Goal: Task Accomplishment & Management: Use online tool/utility

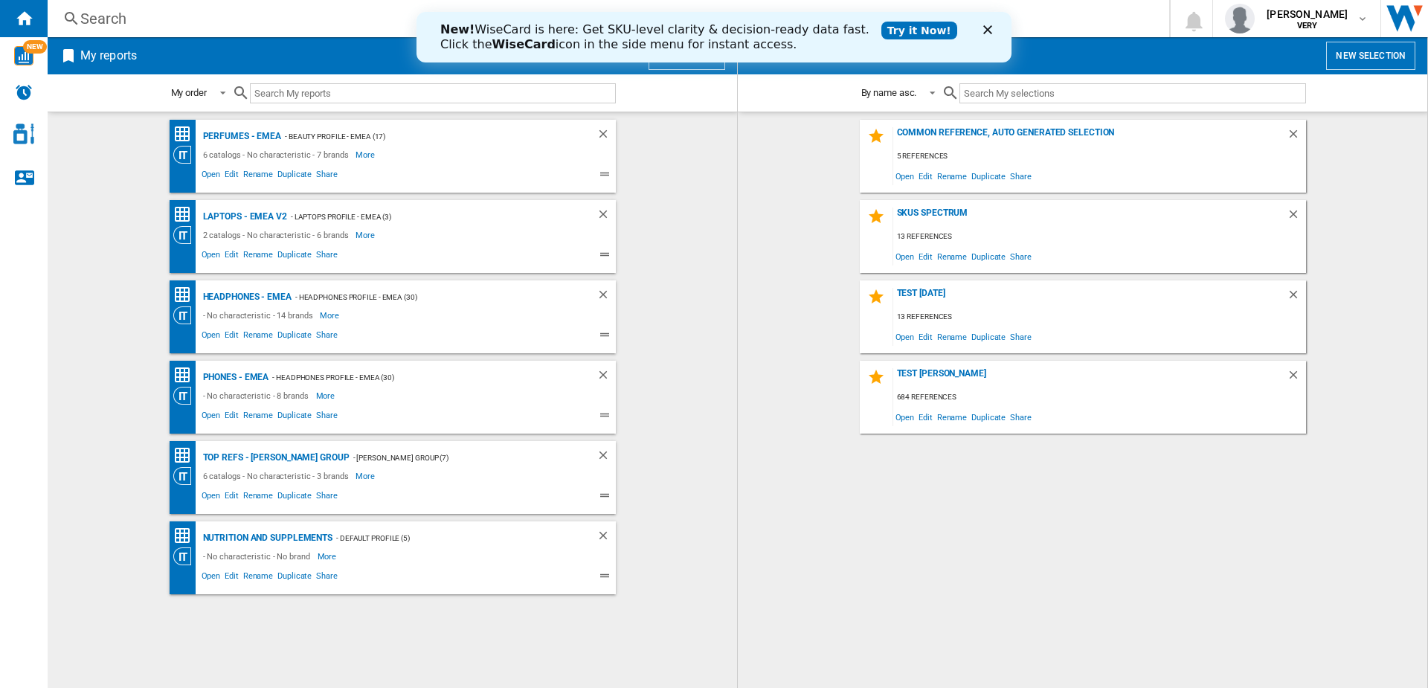
click at [990, 29] on icon "Close" at bounding box center [987, 29] width 9 height 9
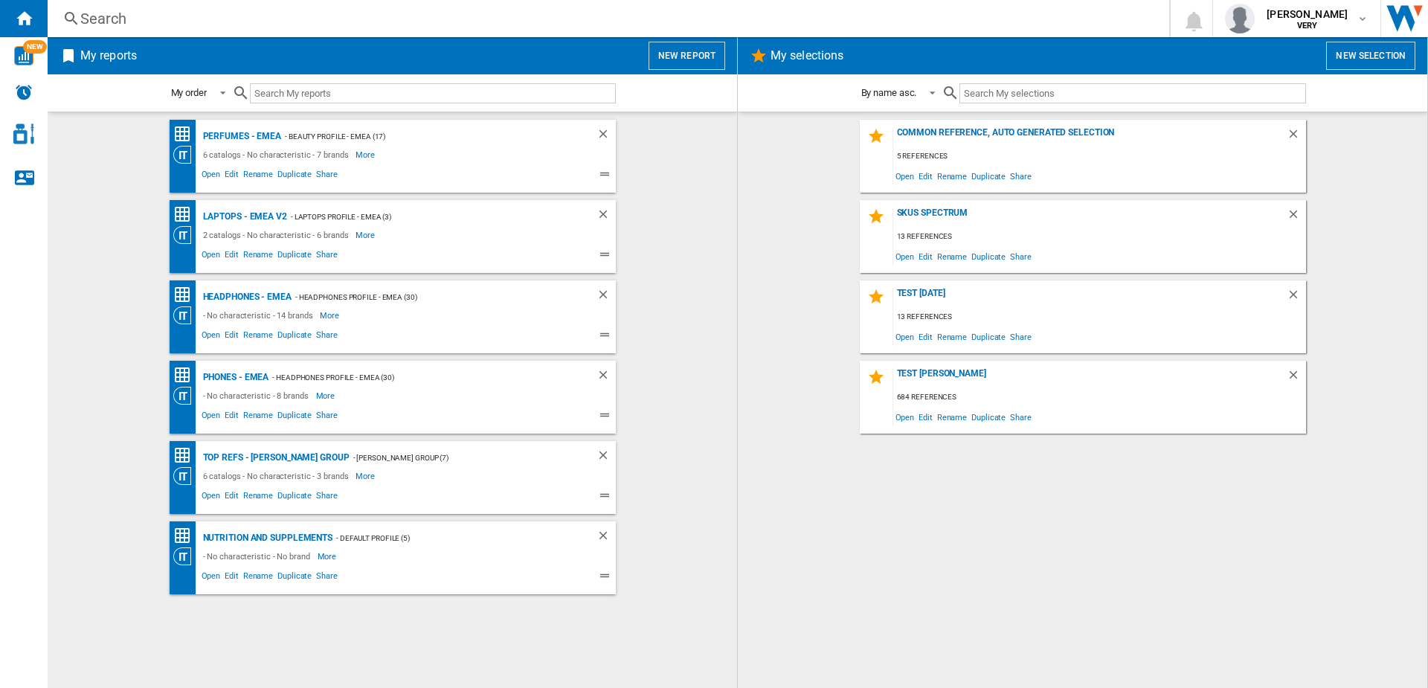
click at [680, 52] on button "New report" at bounding box center [686, 56] width 77 height 28
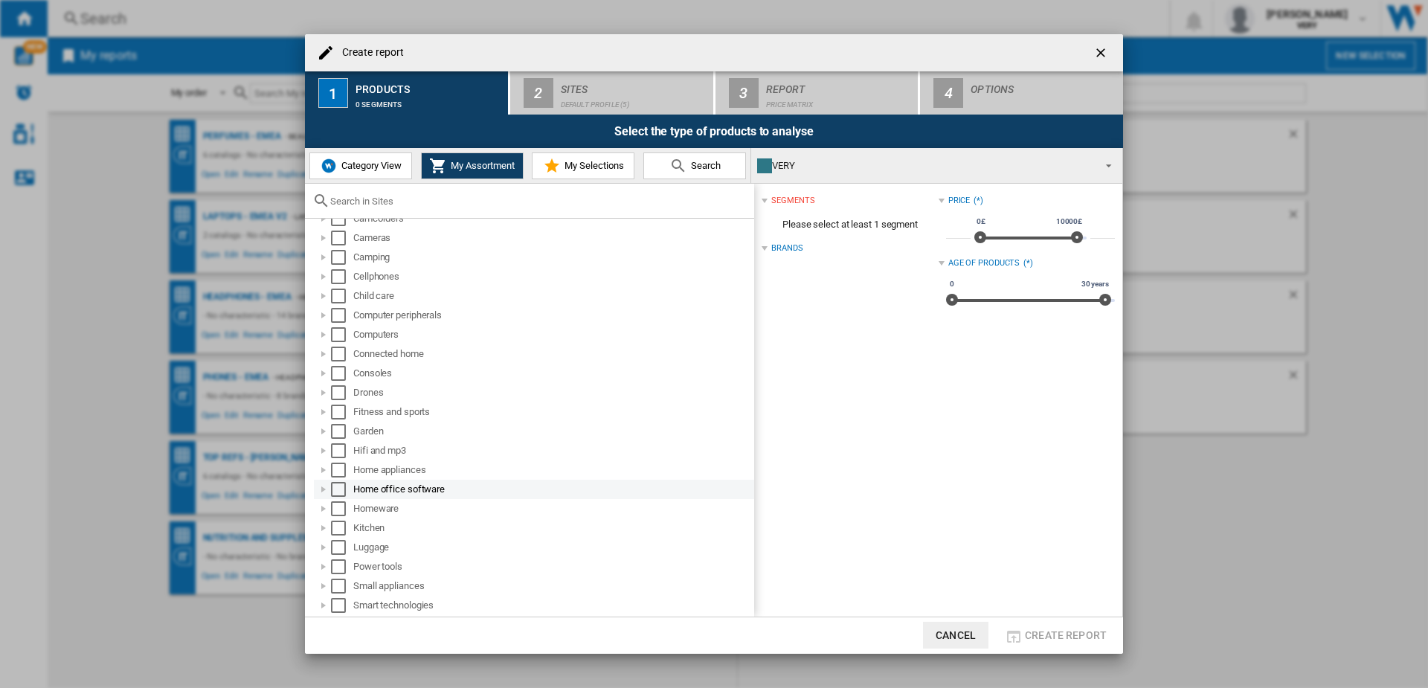
scroll to position [30, 0]
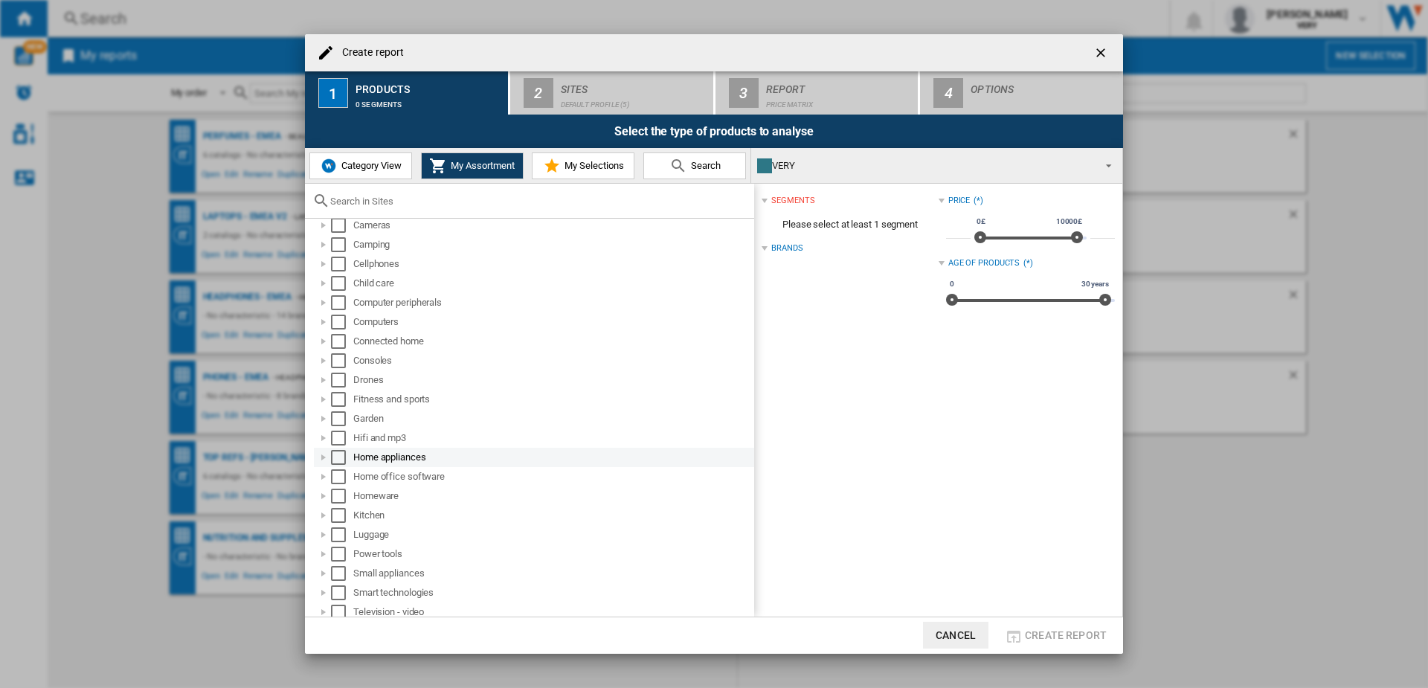
click at [323, 457] on div at bounding box center [323, 457] width 15 height 15
click at [341, 474] on div at bounding box center [339, 476] width 15 height 15
click at [320, 456] on div at bounding box center [323, 457] width 15 height 15
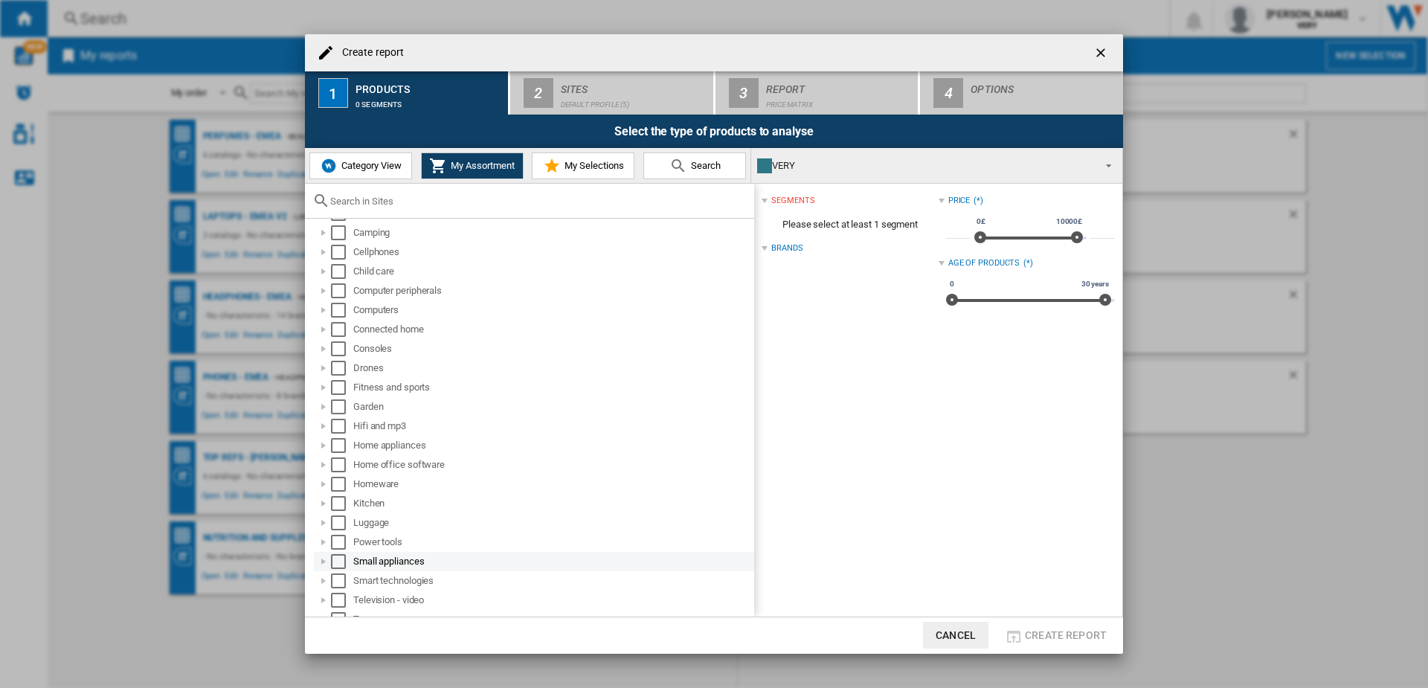
click at [328, 561] on div at bounding box center [323, 561] width 15 height 15
click at [340, 430] on div at bounding box center [339, 430] width 15 height 15
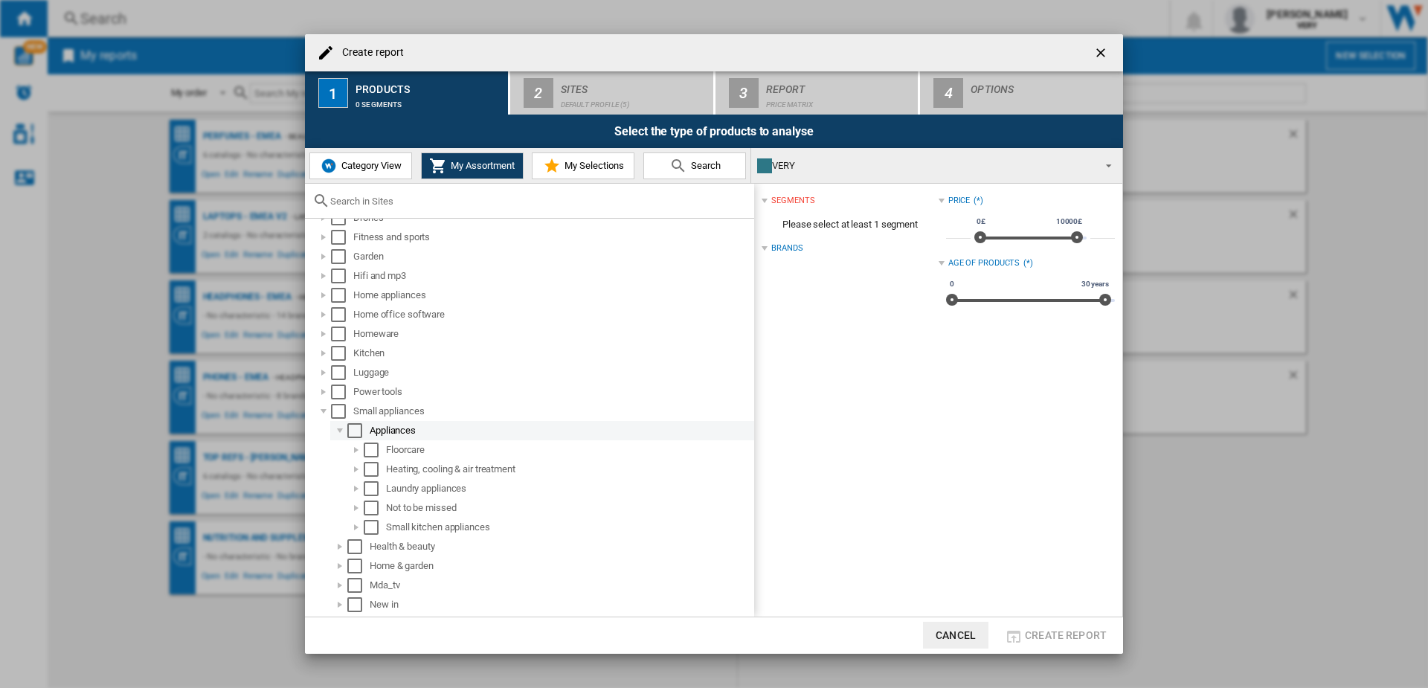
click at [340, 430] on div at bounding box center [339, 430] width 15 height 15
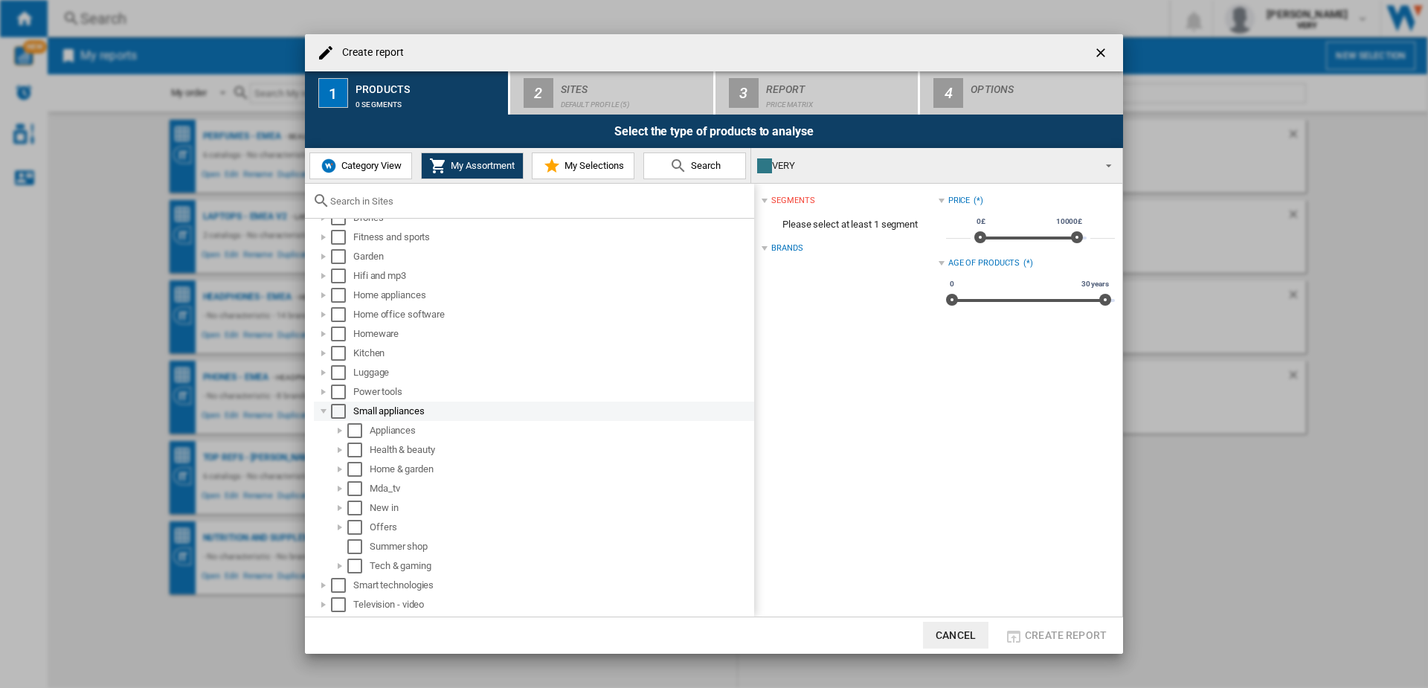
click at [320, 410] on div at bounding box center [323, 411] width 15 height 15
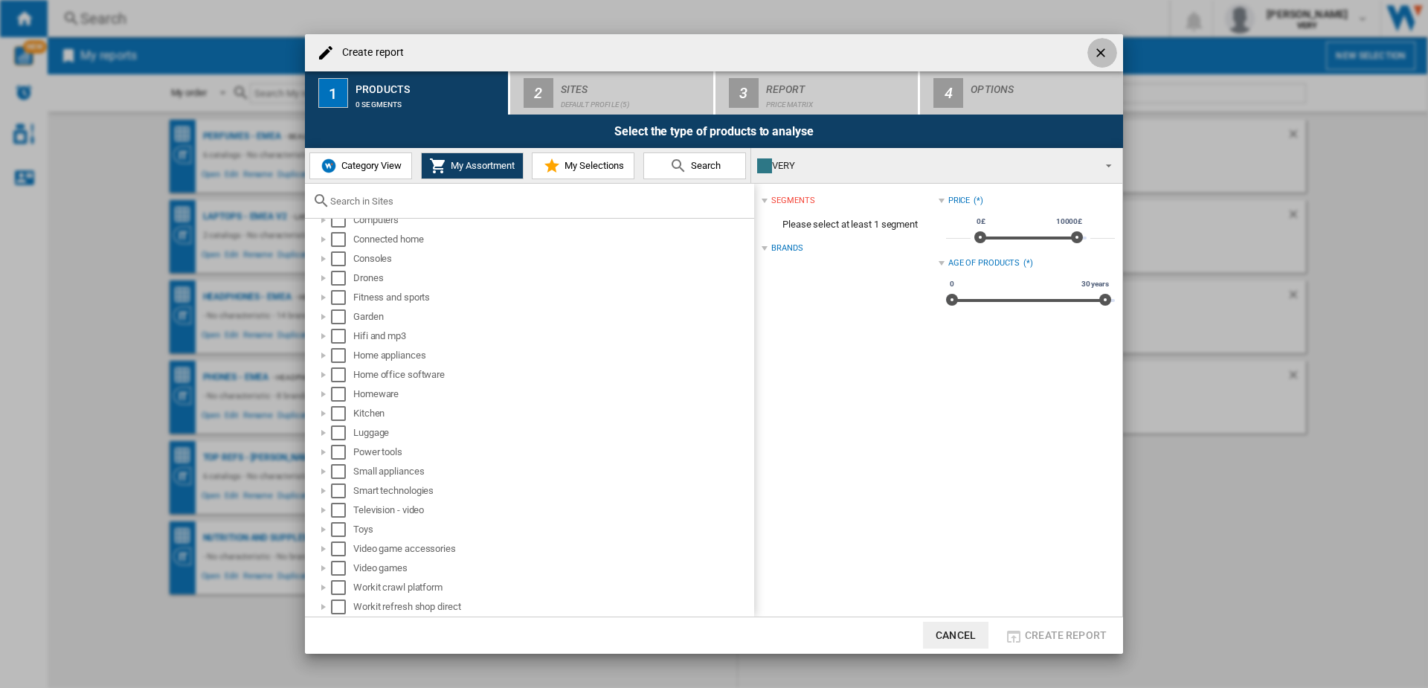
click at [1102, 51] on ng-md-icon "getI18NText('BUTTONS.CLOSE_DIALOG')" at bounding box center [1102, 54] width 18 height 18
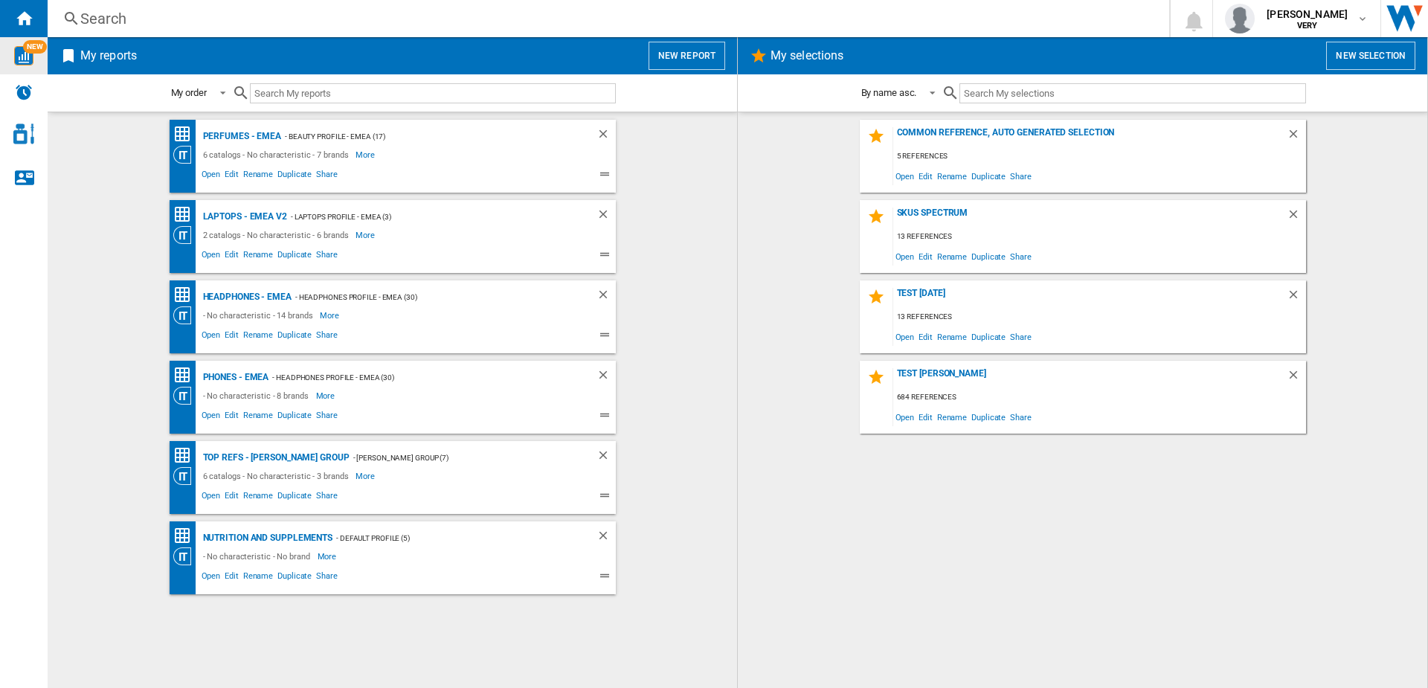
click at [25, 45] on span "NEW" at bounding box center [35, 46] width 24 height 13
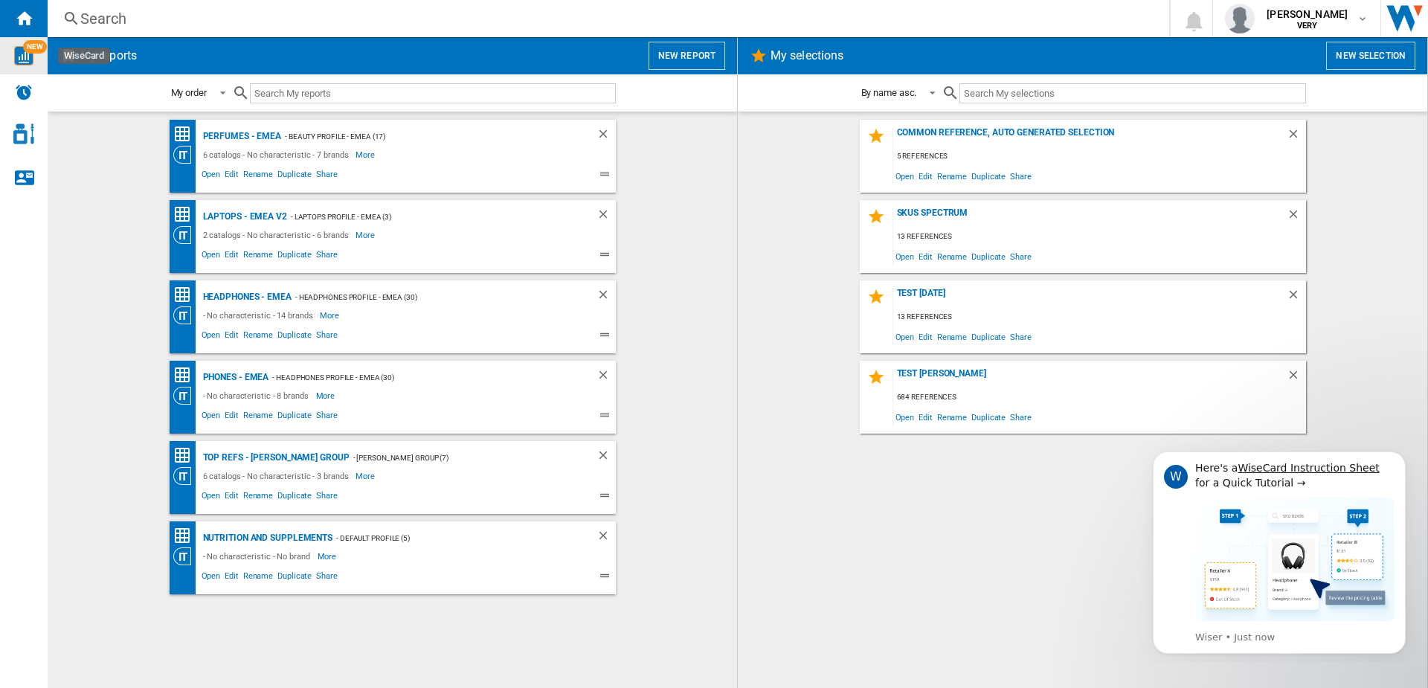
scroll to position [0, 0]
click at [1343, 375] on wk-selection "Test [PERSON_NAME] 684 references Open Edit Rename Duplicate Share" at bounding box center [1082, 397] width 660 height 73
click at [688, 55] on button "New report" at bounding box center [686, 56] width 77 height 28
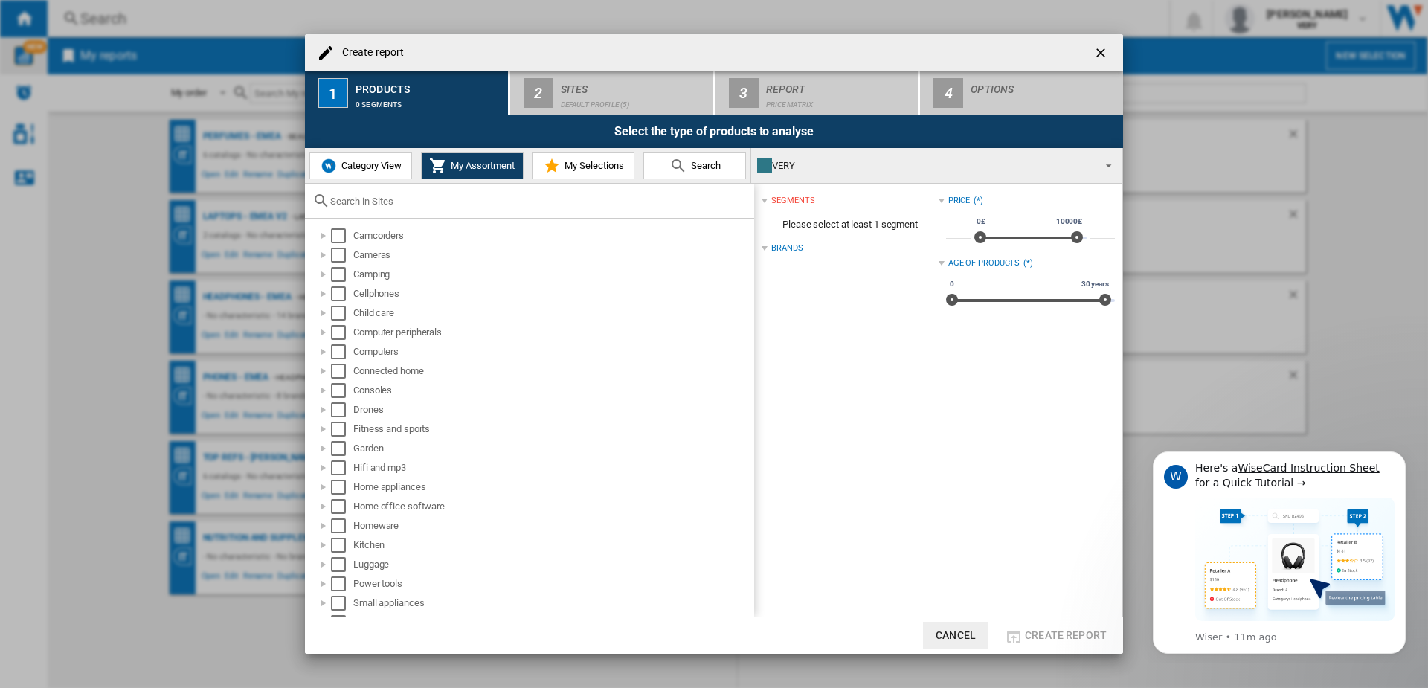
click at [352, 176] on button "Category View" at bounding box center [360, 165] width 103 height 27
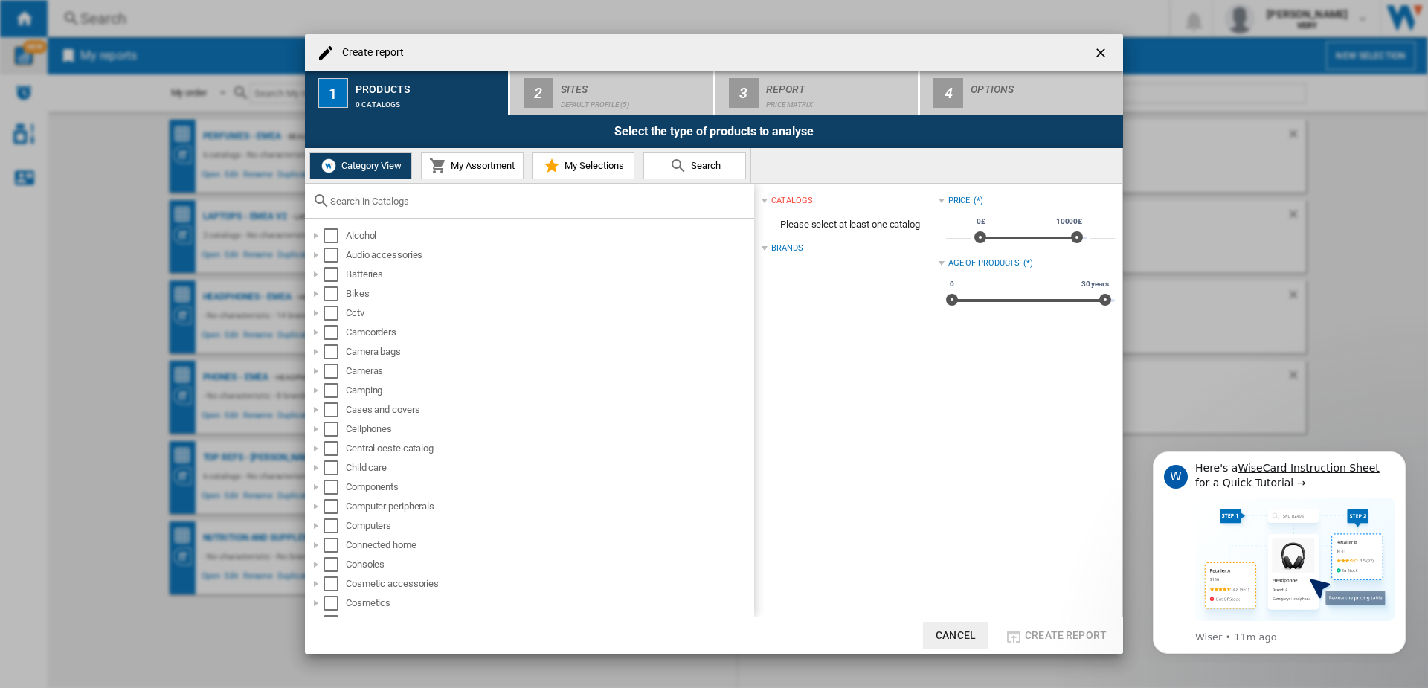
click at [466, 175] on button "My Assortment" at bounding box center [472, 165] width 103 height 27
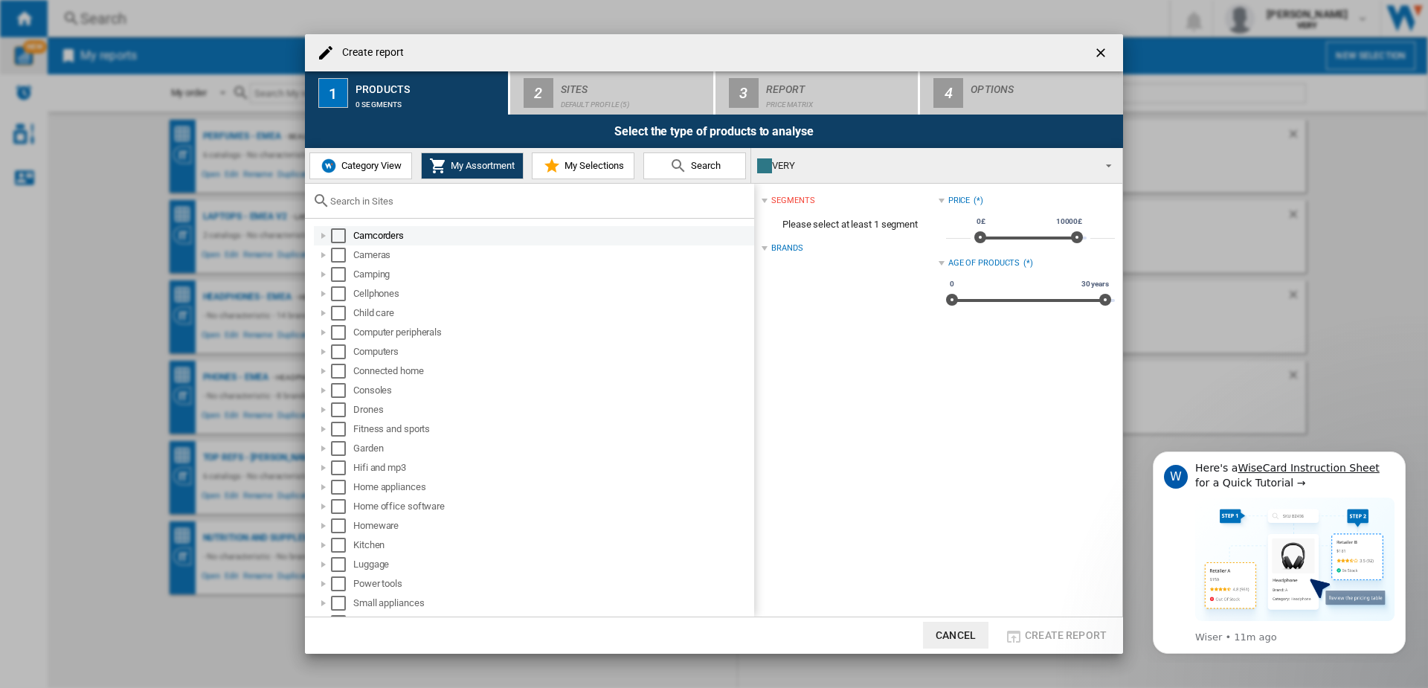
click at [324, 238] on div at bounding box center [323, 235] width 15 height 15
click at [336, 254] on div at bounding box center [339, 255] width 15 height 15
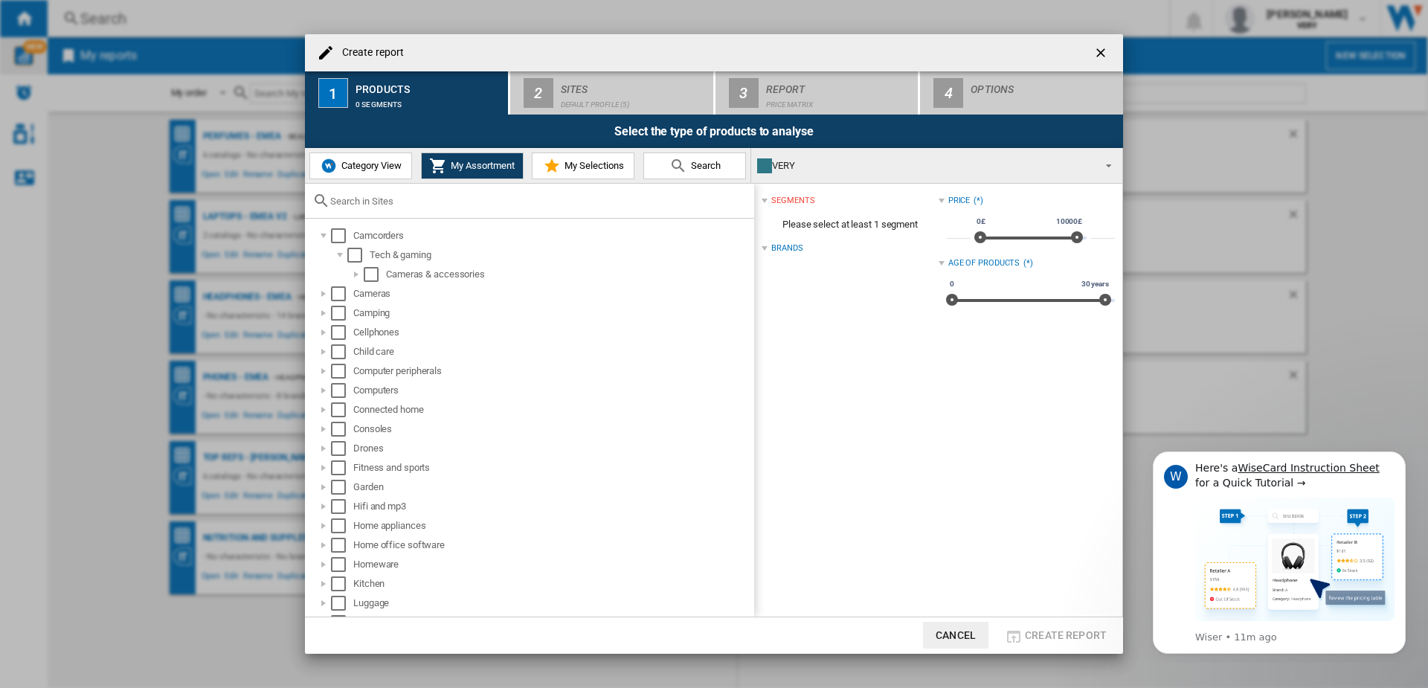
click at [356, 164] on span "Category View" at bounding box center [370, 165] width 64 height 11
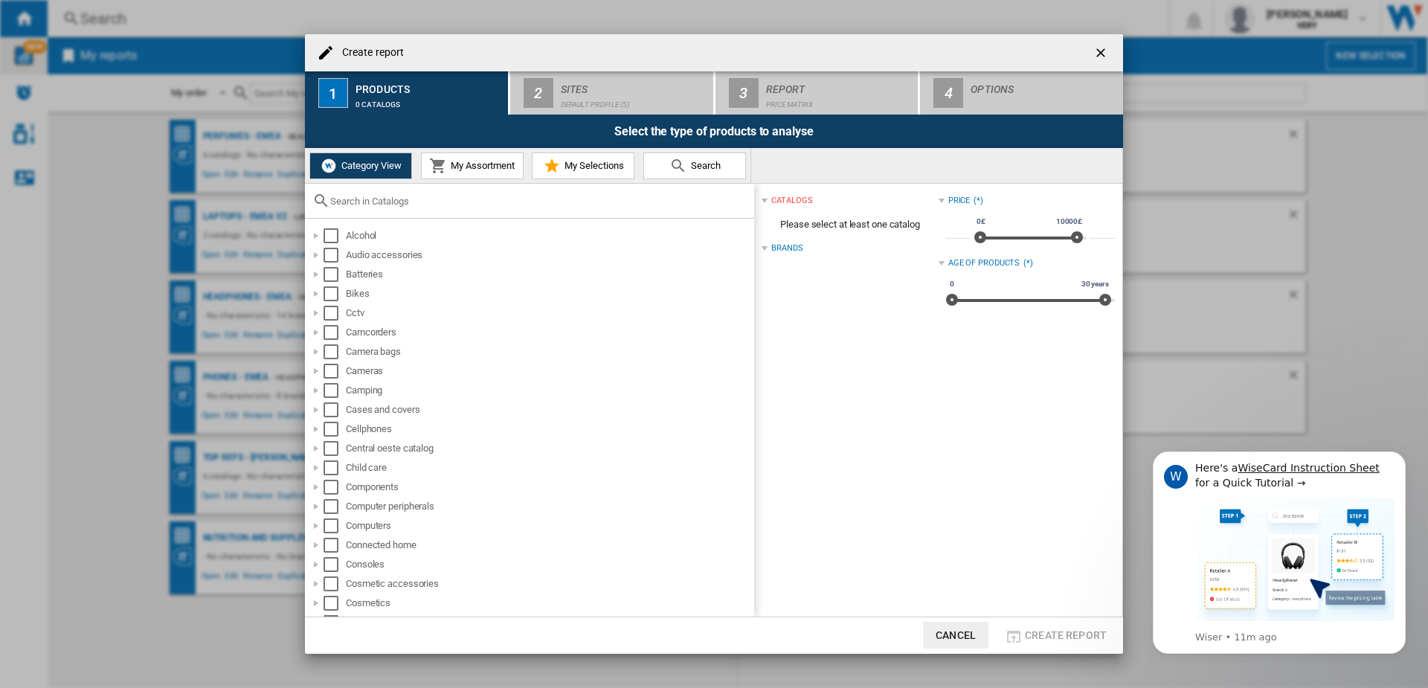
click at [356, 204] on input "text" at bounding box center [538, 201] width 416 height 11
click at [314, 421] on div at bounding box center [316, 424] width 15 height 15
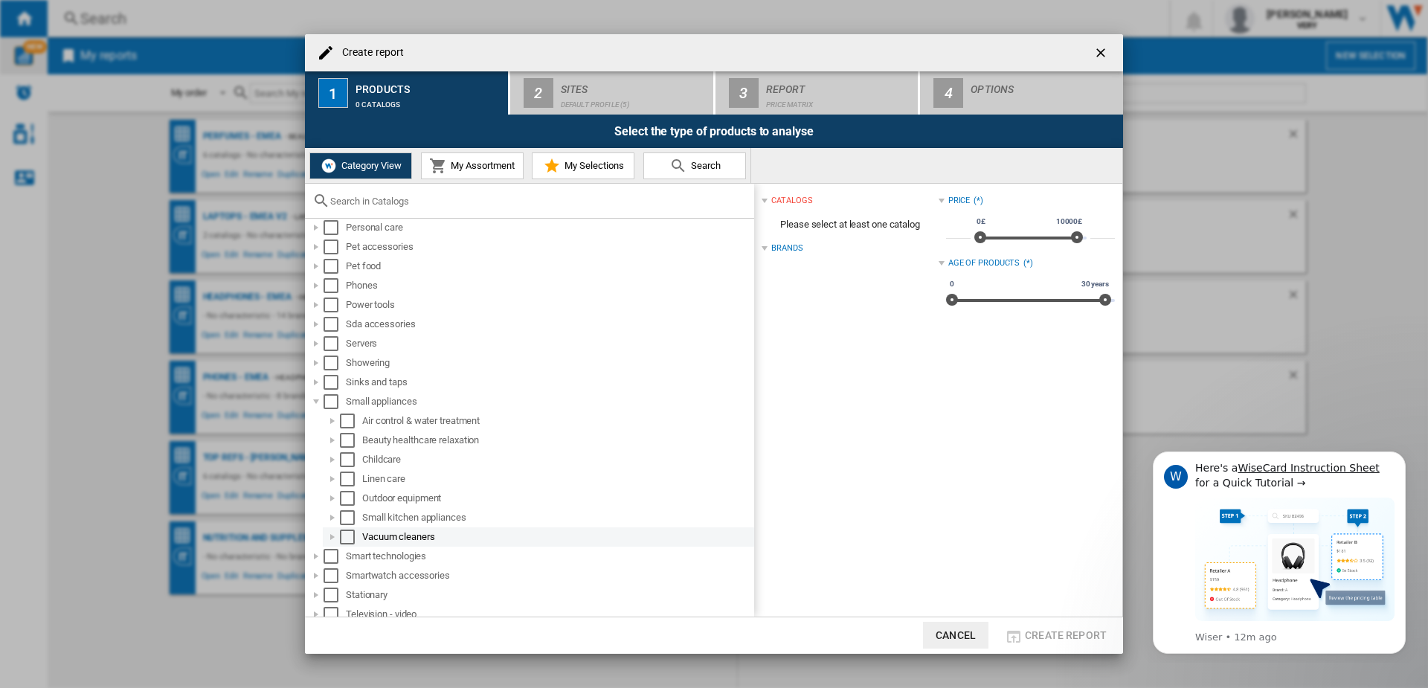
click at [344, 538] on div "Select" at bounding box center [347, 536] width 15 height 15
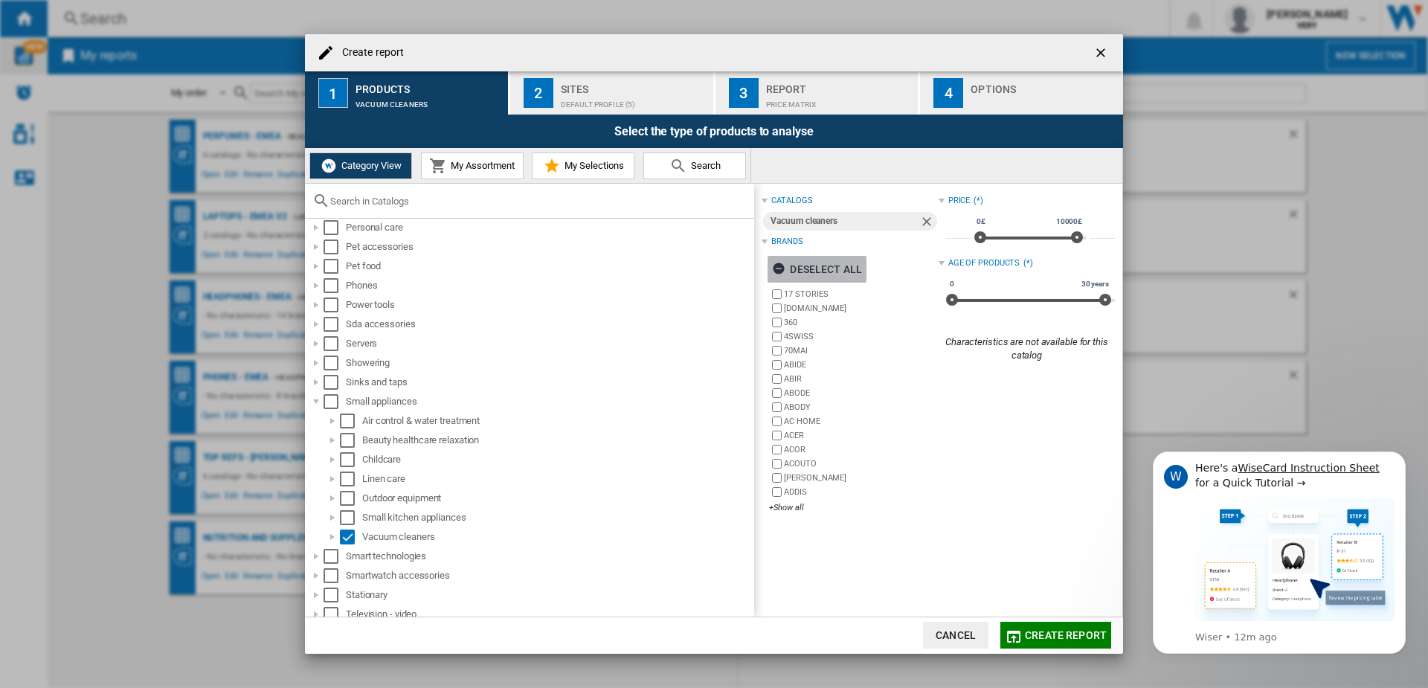
click at [821, 270] on div "Deselect all" at bounding box center [817, 269] width 90 height 27
click at [787, 502] on div "+Show all" at bounding box center [853, 507] width 169 height 11
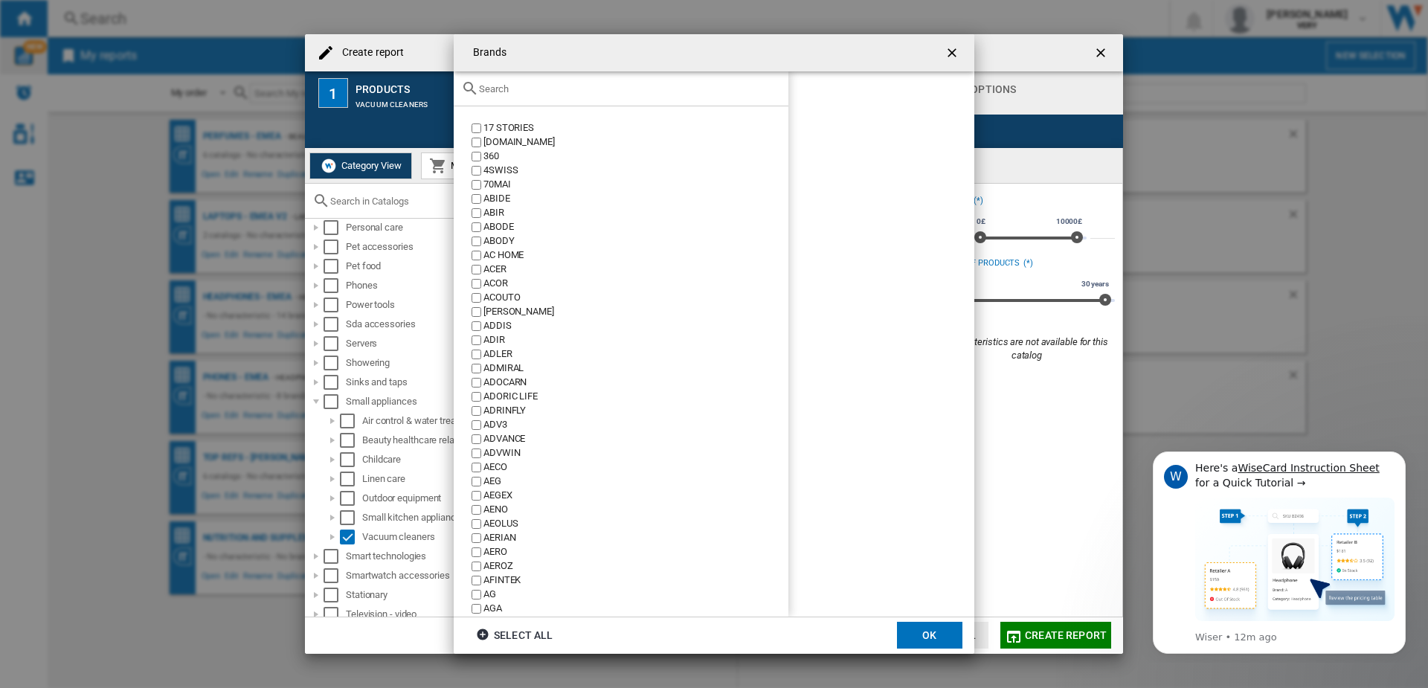
click at [536, 94] on input "text" at bounding box center [630, 88] width 302 height 11
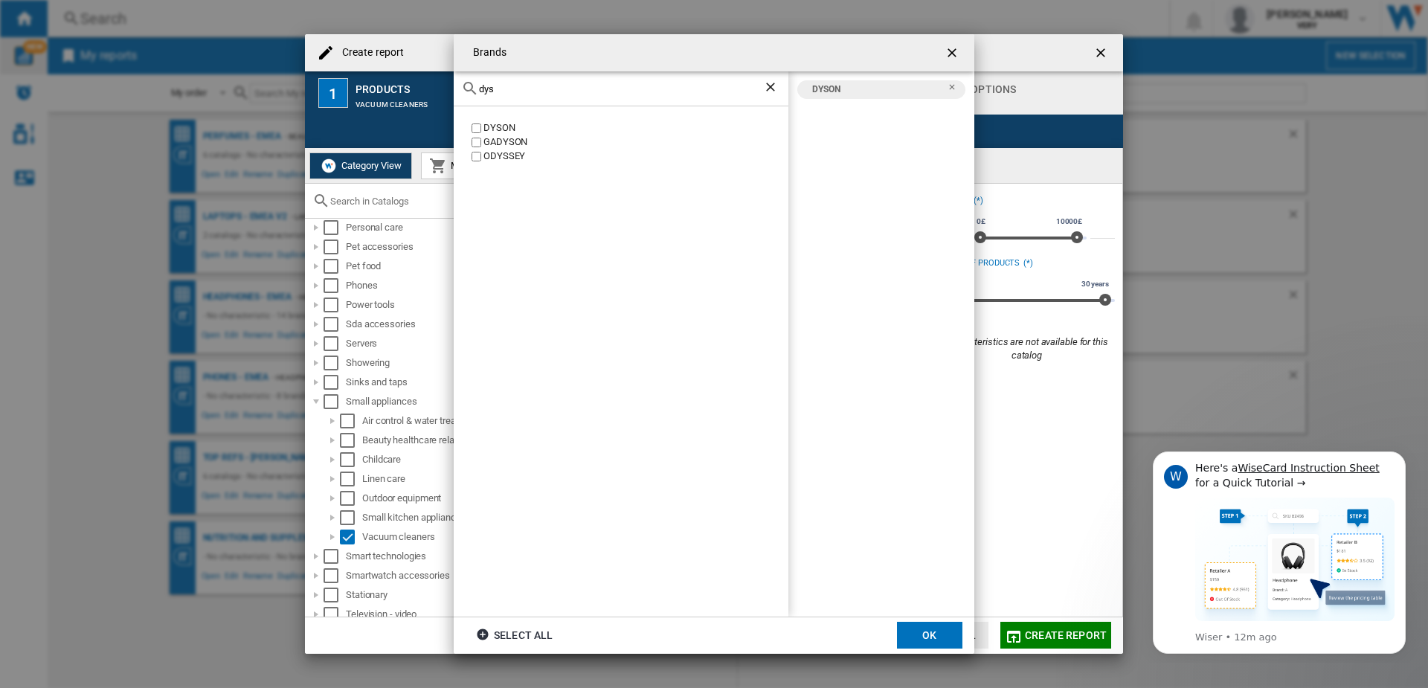
click at [494, 89] on input "dys" at bounding box center [621, 88] width 284 height 11
type input "shark"
click at [511, 88] on input "shark" at bounding box center [621, 88] width 284 height 11
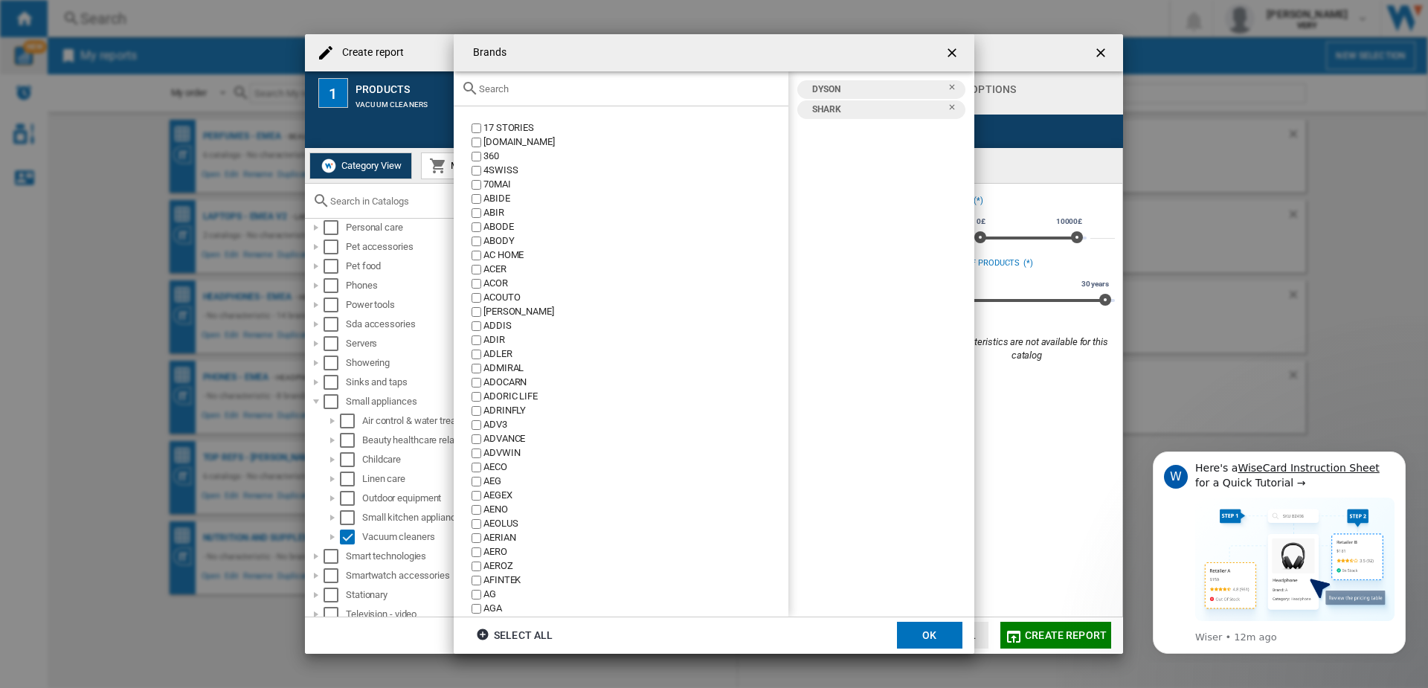
type input "s"
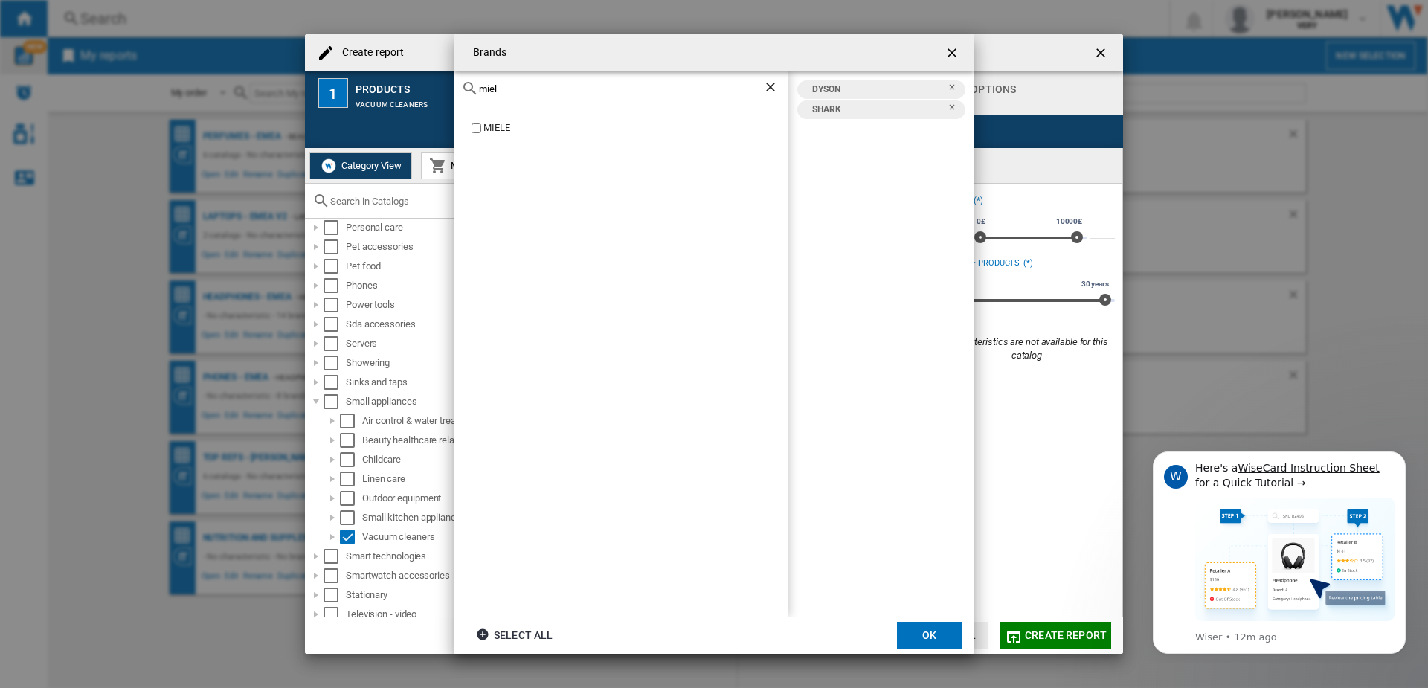
type input "miel"
click at [876, 250] on div "DYSON [GEOGRAPHIC_DATA] SHARK" at bounding box center [881, 343] width 186 height 545
click at [925, 636] on button "OK" at bounding box center [929, 635] width 65 height 27
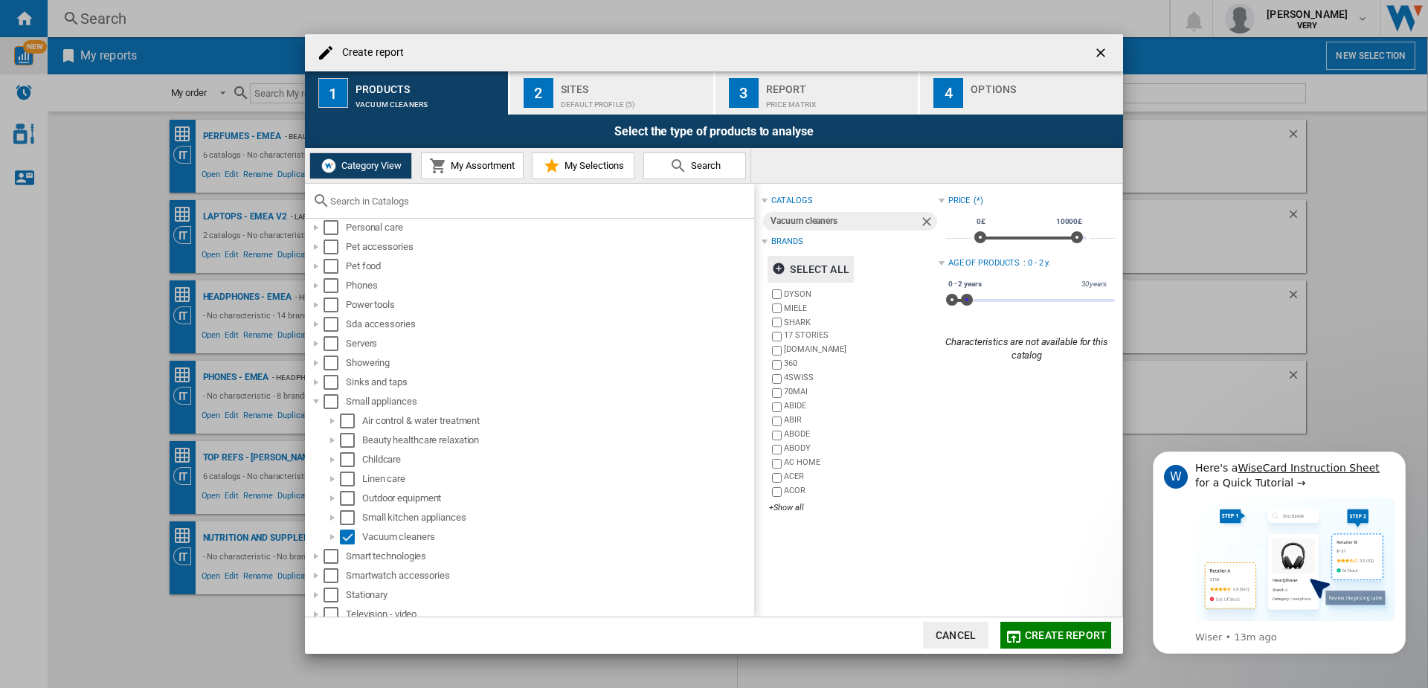
drag, startPoint x: 1100, startPoint y: 302, endPoint x: 962, endPoint y: 306, distance: 138.4
click at [962, 302] on div "0 30 years 0 2 years 0 - 2 years" at bounding box center [1030, 300] width 169 height 3
click at [962, 300] on span at bounding box center [967, 300] width 12 height 12
click at [613, 100] on div "Default profile (5)" at bounding box center [634, 101] width 146 height 16
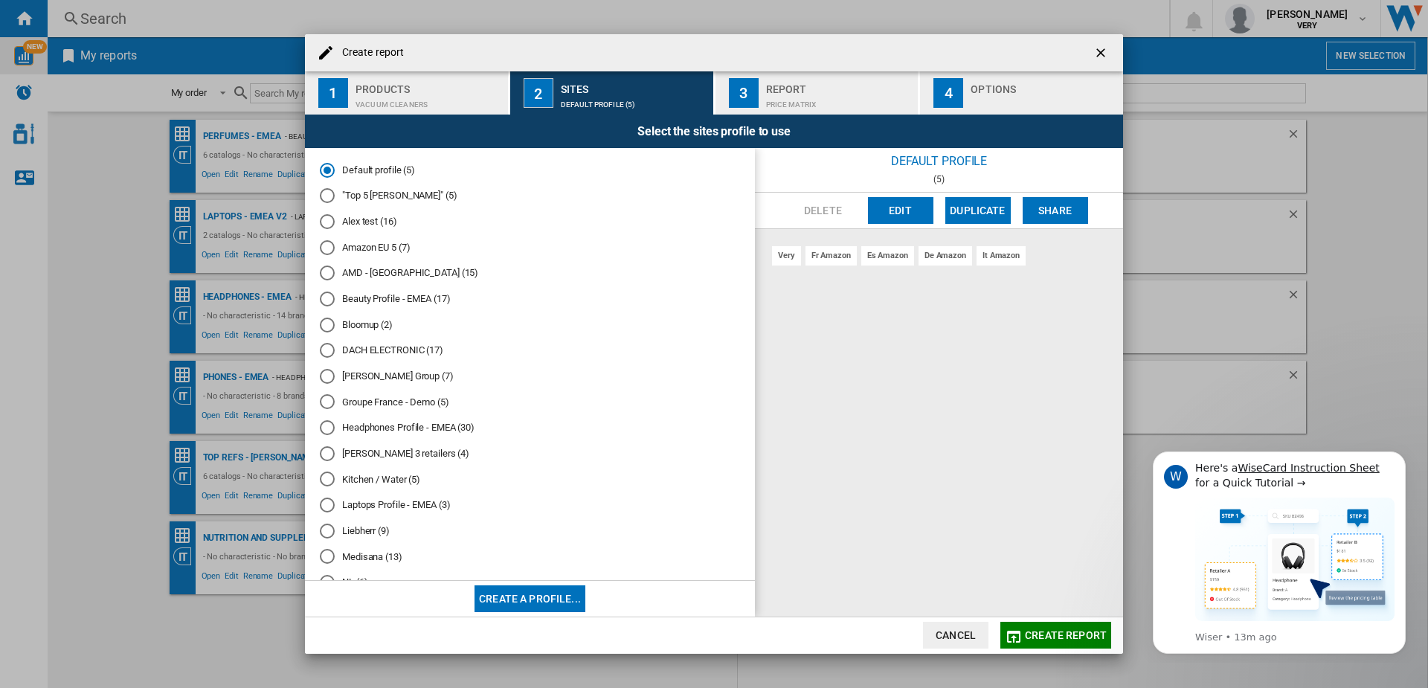
click at [898, 210] on button "Edit" at bounding box center [900, 210] width 65 height 27
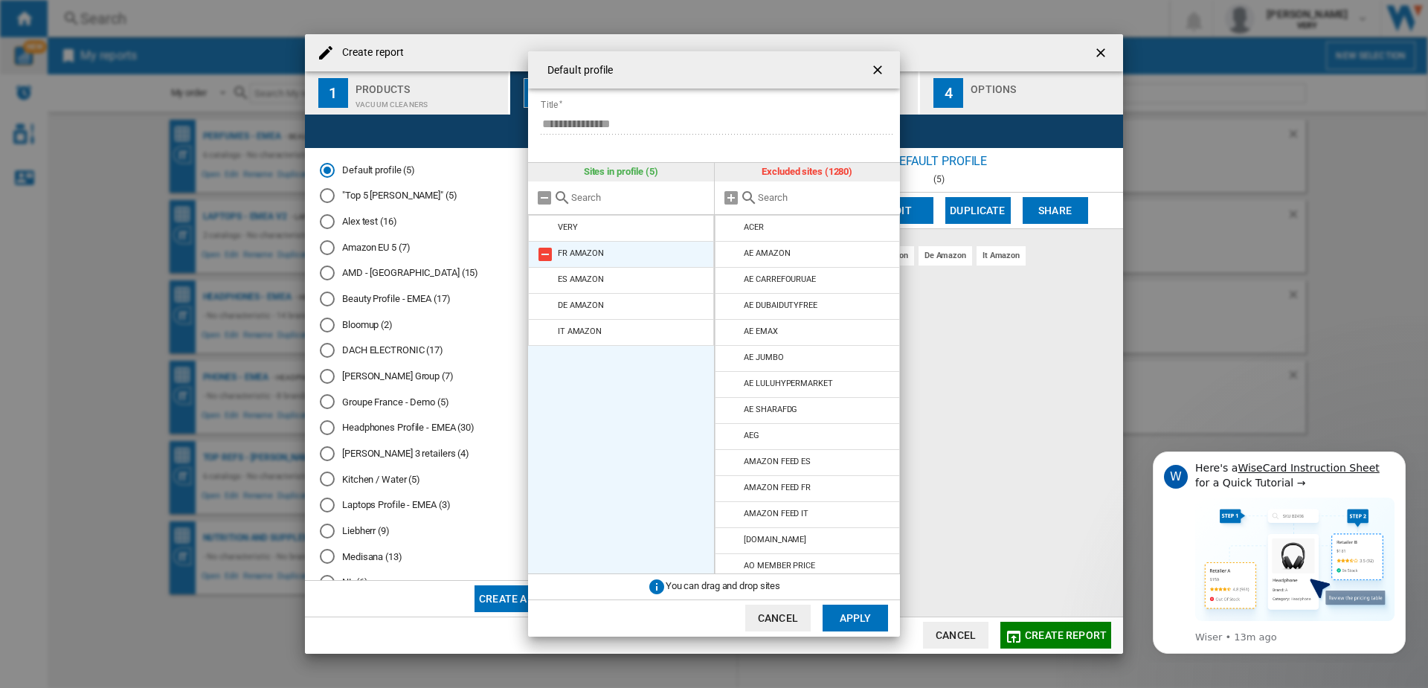
click at [542, 253] on md-icon at bounding box center [545, 254] width 18 height 18
click at [542, 271] on md-icon at bounding box center [545, 280] width 18 height 18
click at [542, 253] on md-icon at bounding box center [545, 254] width 18 height 18
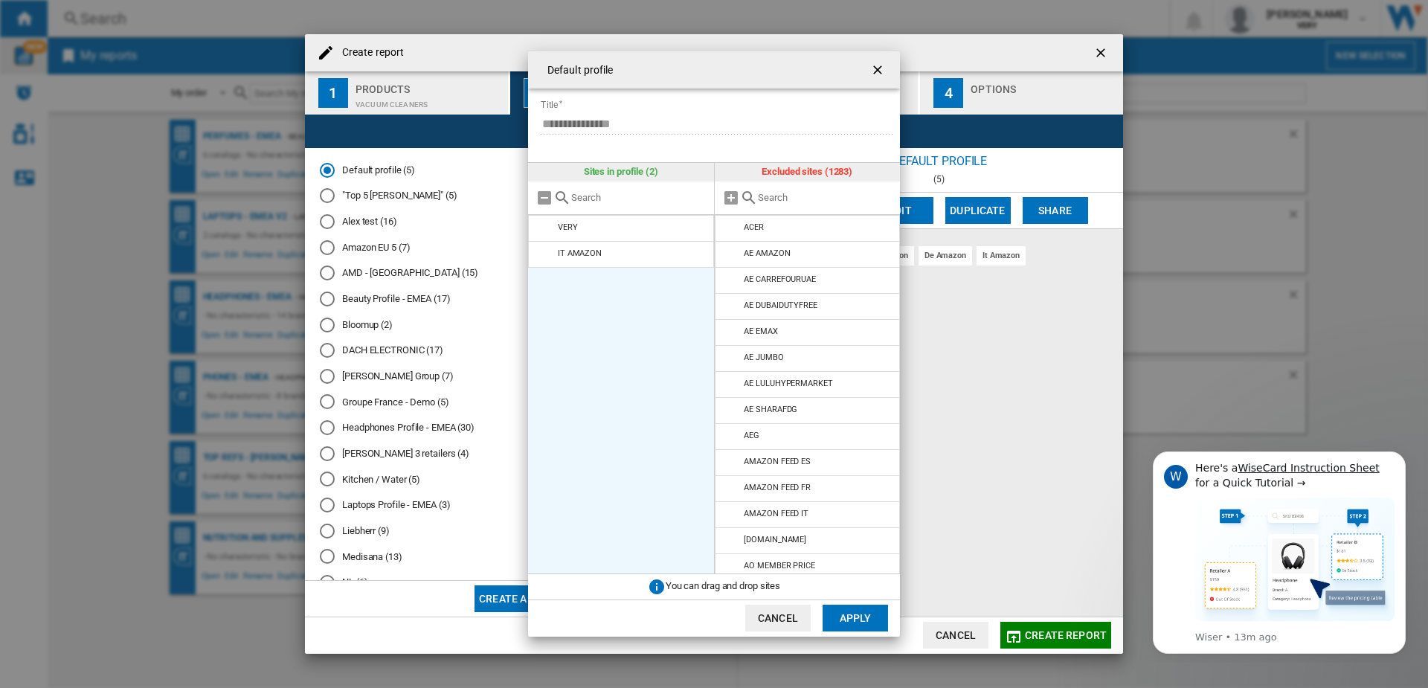
click at [542, 253] on md-icon at bounding box center [545, 254] width 18 height 18
click at [790, 198] on input "text" at bounding box center [825, 197] width 135 height 11
click at [731, 331] on md-icon at bounding box center [732, 332] width 18 height 18
click at [780, 205] on div "amazon" at bounding box center [808, 197] width 186 height 33
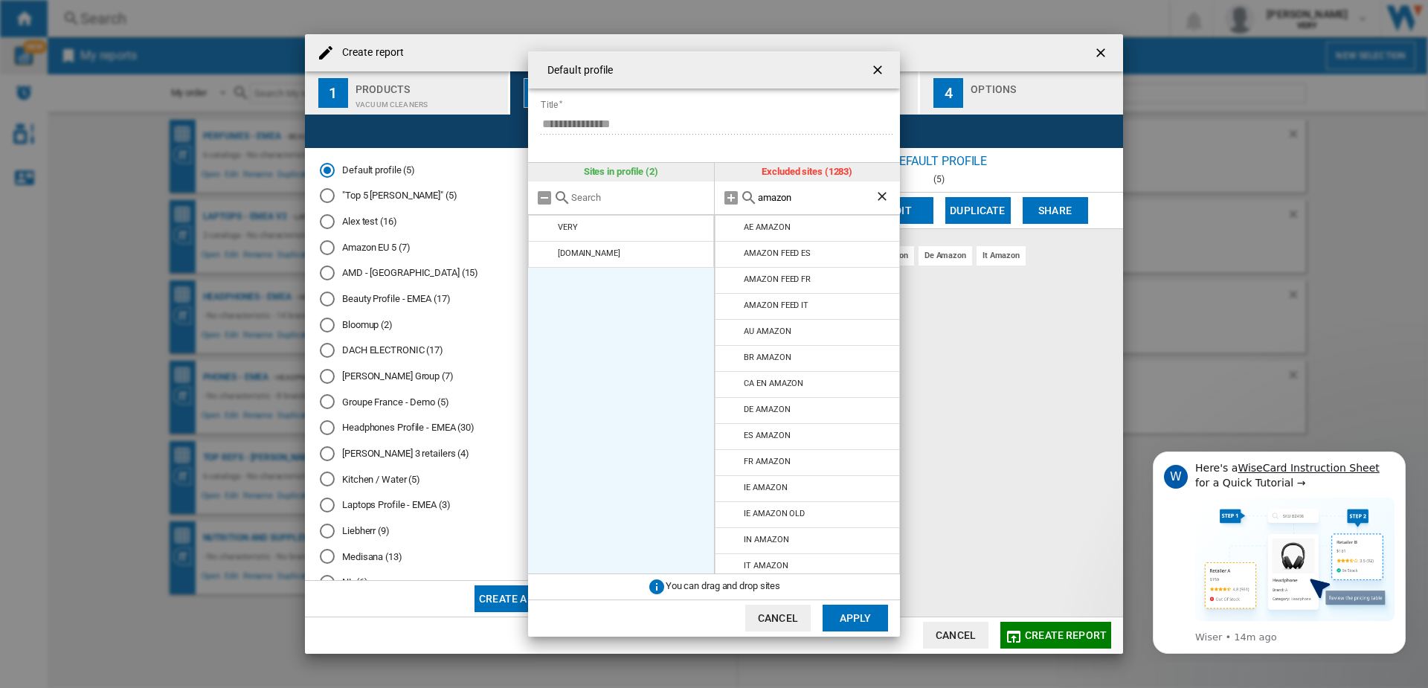
click at [779, 199] on input "amazon" at bounding box center [816, 197] width 117 height 11
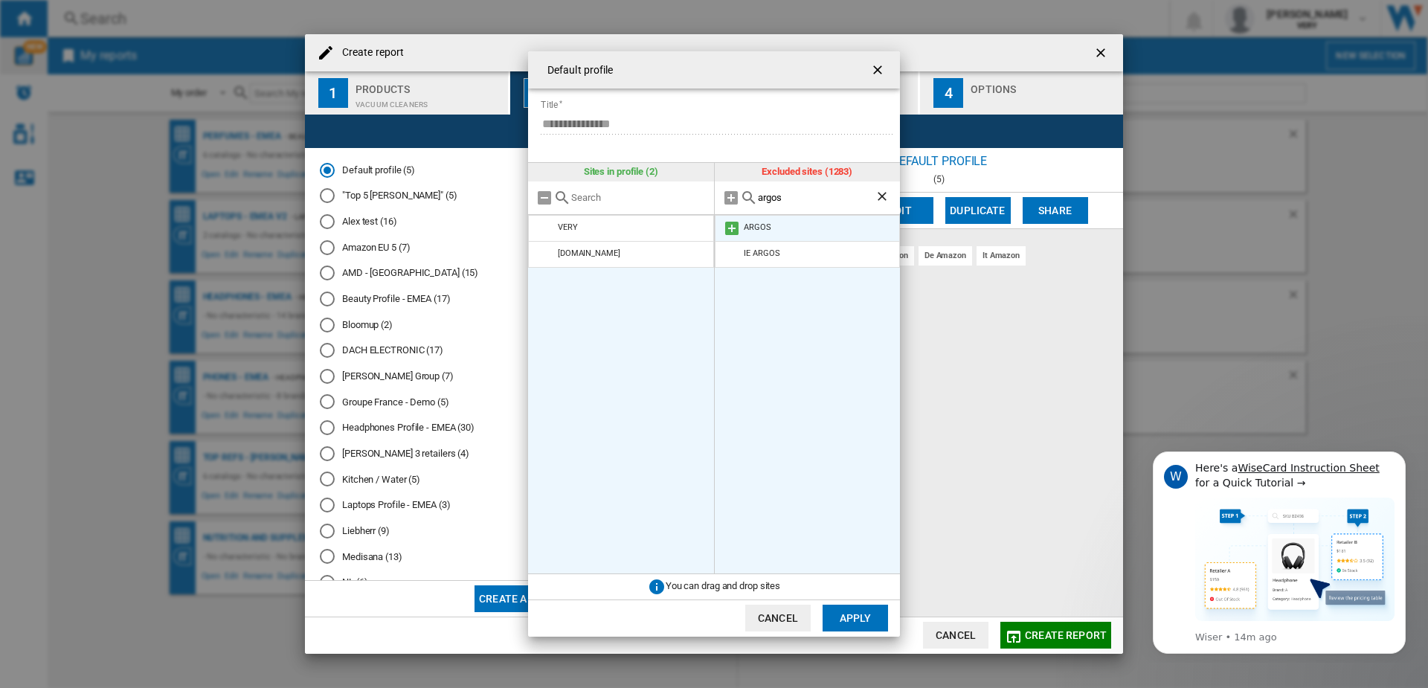
click at [731, 230] on md-icon at bounding box center [732, 228] width 18 height 18
click at [782, 187] on div "argos" at bounding box center [808, 197] width 186 height 33
click at [771, 198] on input "argos" at bounding box center [816, 197] width 117 height 11
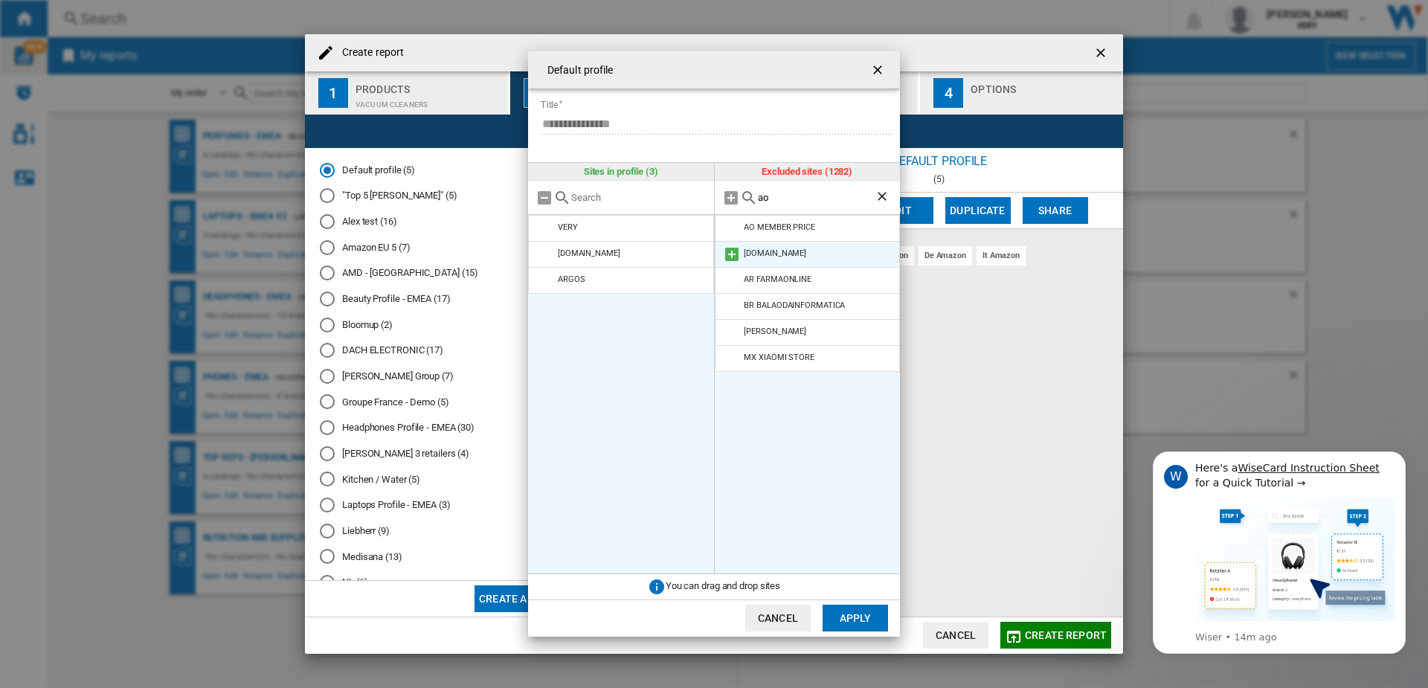
click at [736, 257] on md-icon at bounding box center [732, 254] width 18 height 18
click at [768, 204] on div "ao" at bounding box center [808, 197] width 186 height 33
click at [768, 193] on input "ao" at bounding box center [816, 197] width 117 height 11
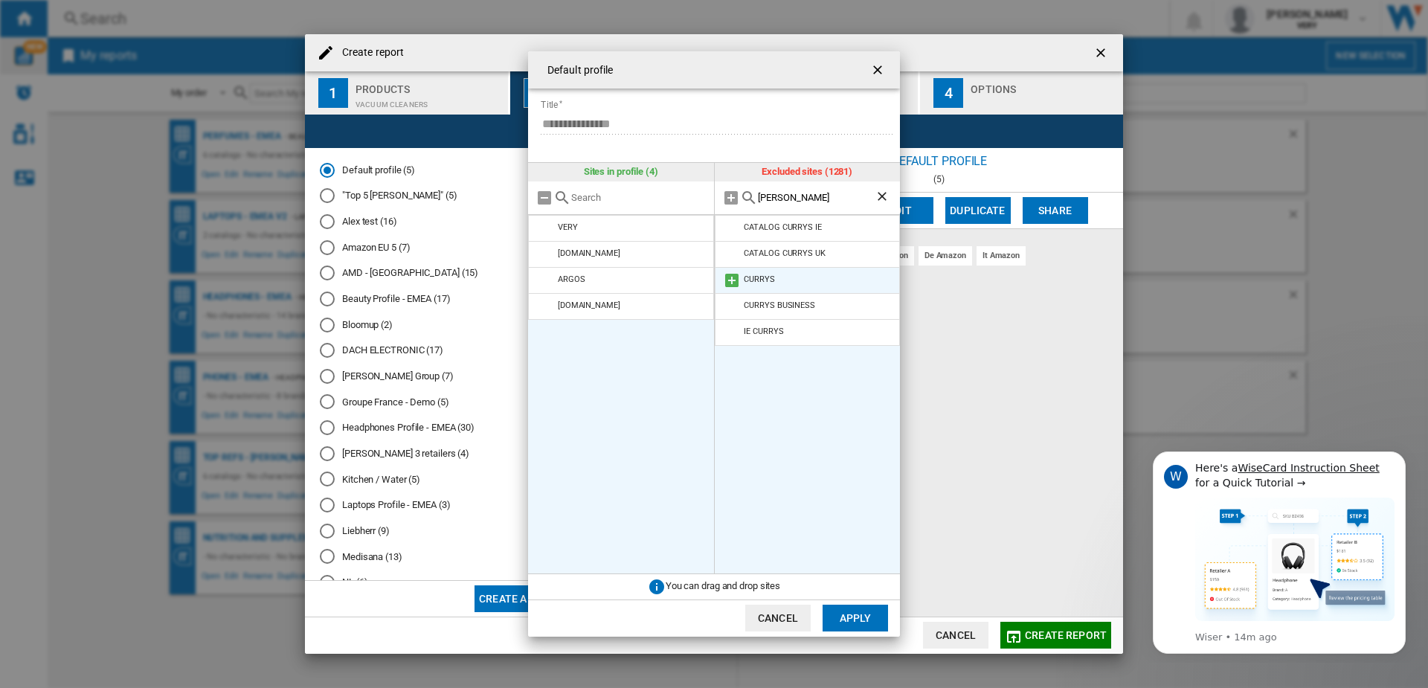
type input "[PERSON_NAME]"
click at [729, 277] on md-icon at bounding box center [732, 280] width 18 height 18
click at [583, 434] on ul "VERY [DOMAIN_NAME] [GEOGRAPHIC_DATA] [DOMAIN_NAME] CURRYS" at bounding box center [621, 394] width 186 height 359
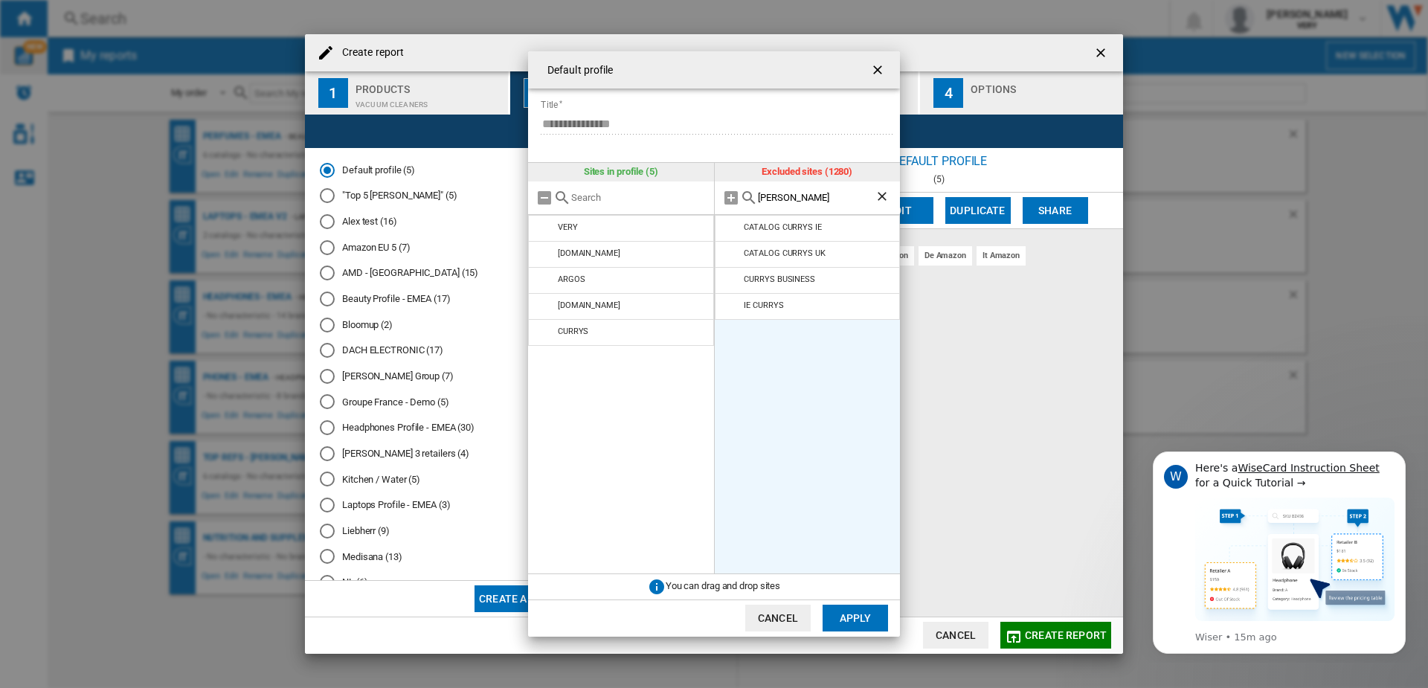
click at [845, 617] on button "Apply" at bounding box center [854, 618] width 65 height 27
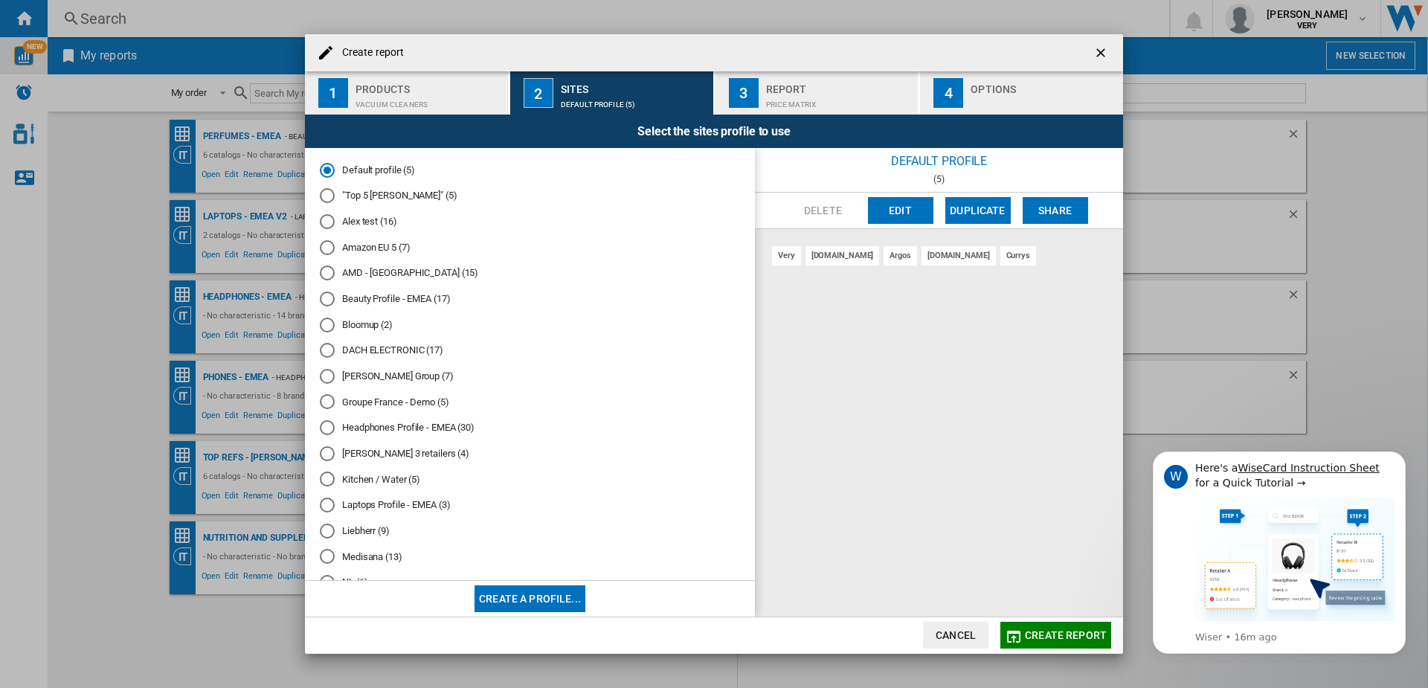
click at [747, 102] on div "3" at bounding box center [744, 93] width 30 height 30
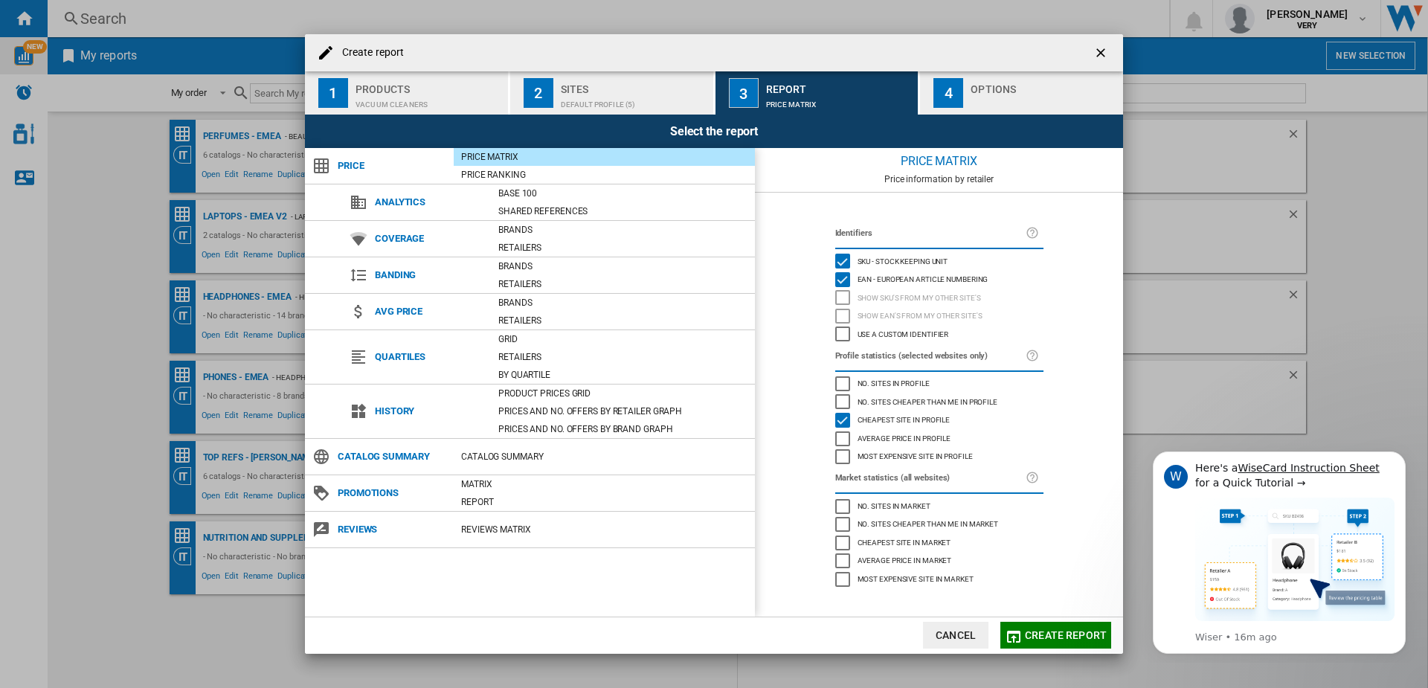
click at [842, 277] on div "EAN - European Article Numbering" at bounding box center [842, 279] width 15 height 15
click at [840, 255] on div "SKU - Stock Keeping Unit" at bounding box center [842, 261] width 15 height 15
click at [843, 277] on div "EAN - European Article Numbering" at bounding box center [842, 279] width 15 height 15
click at [954, 91] on div "4" at bounding box center [948, 93] width 30 height 30
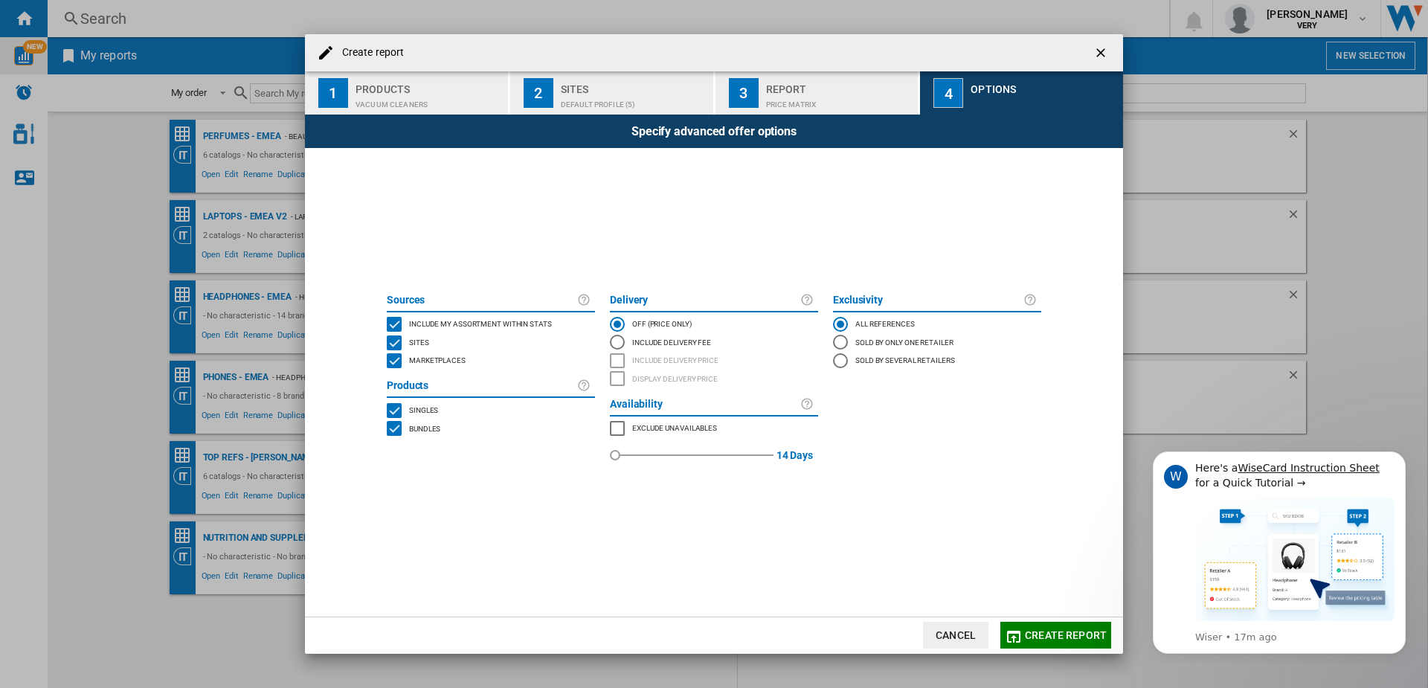
click at [393, 360] on div "MARKETPLACES" at bounding box center [394, 360] width 15 height 15
click at [619, 344] on div "Include Delivery Fee" at bounding box center [617, 342] width 15 height 15
click at [393, 430] on div "BUNDLES" at bounding box center [394, 428] width 15 height 15
click at [623, 431] on div "MARKETPLACES" at bounding box center [617, 428] width 15 height 15
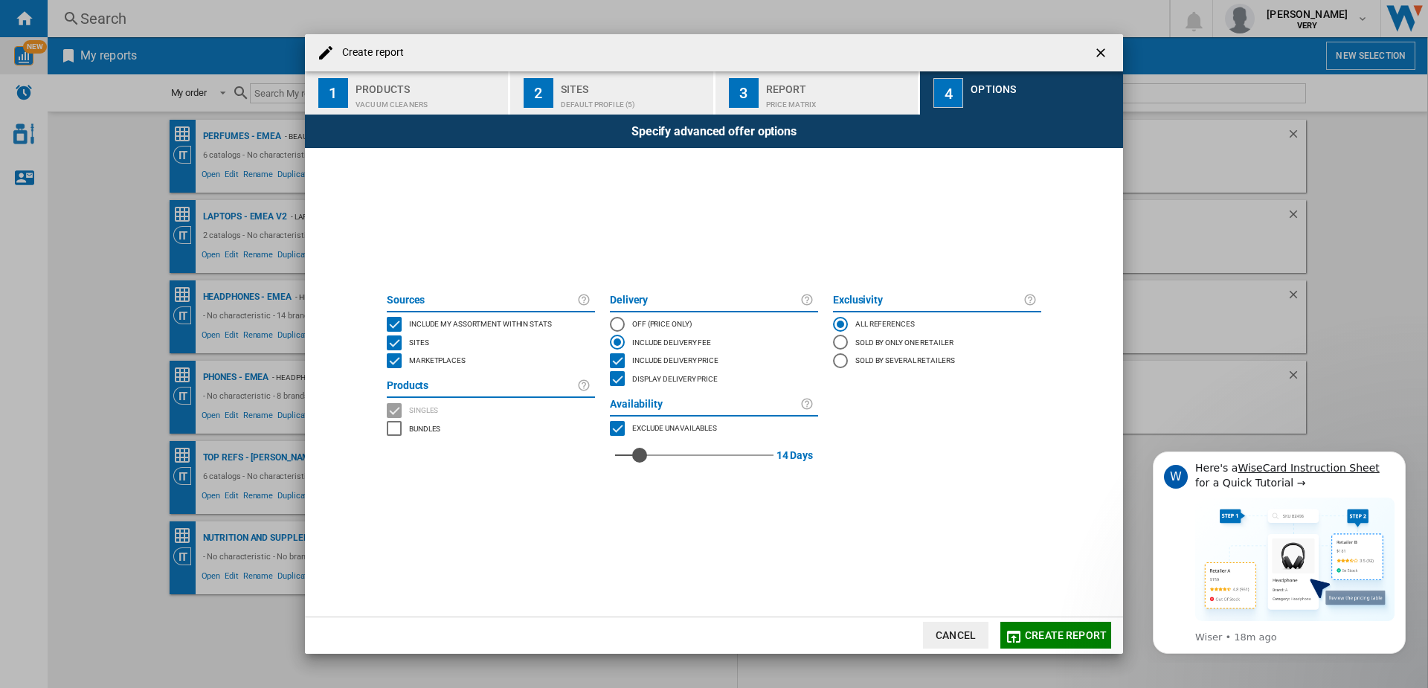
drag, startPoint x: 613, startPoint y: 456, endPoint x: 640, endPoint y: 463, distance: 28.5
click at [639, 437] on div "14" at bounding box center [639, 437] width 0 height 0
click at [1055, 627] on button "Create report" at bounding box center [1055, 635] width 111 height 27
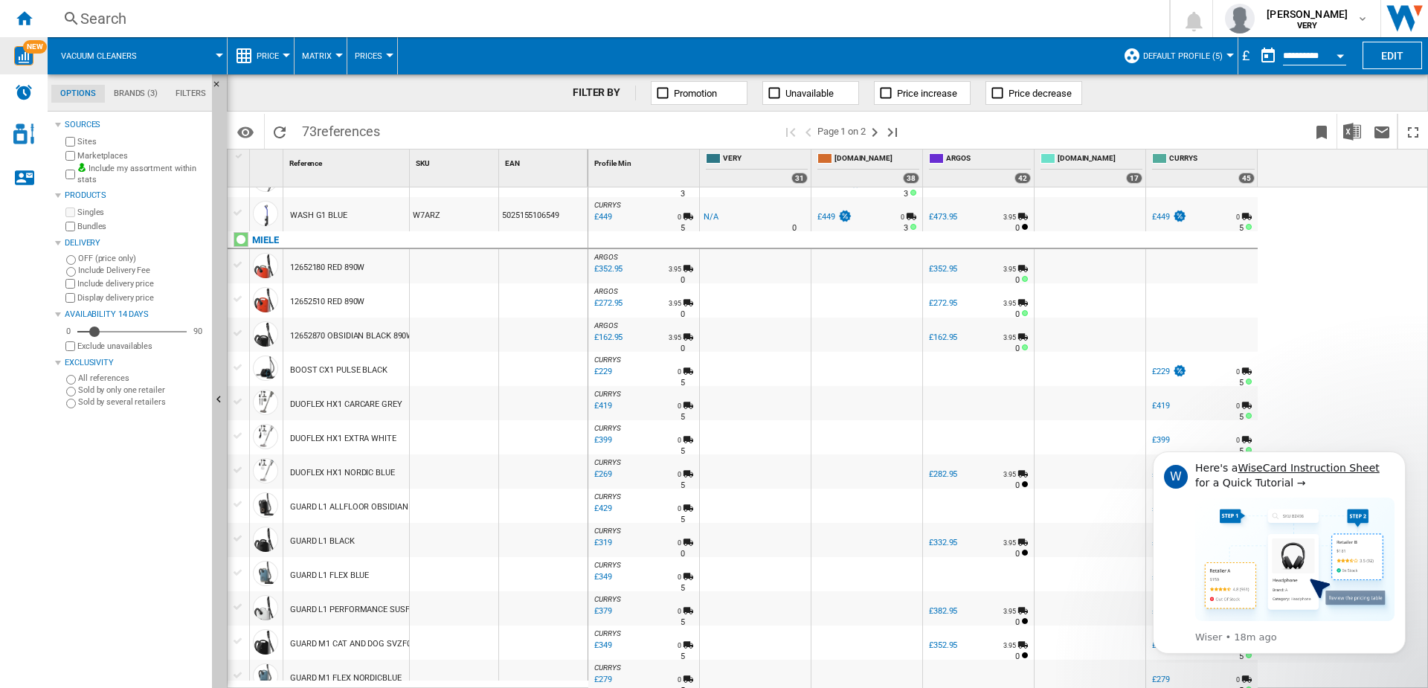
scroll to position [421, 0]
click at [875, 133] on ng-md-icon "Next page" at bounding box center [875, 132] width 18 height 18
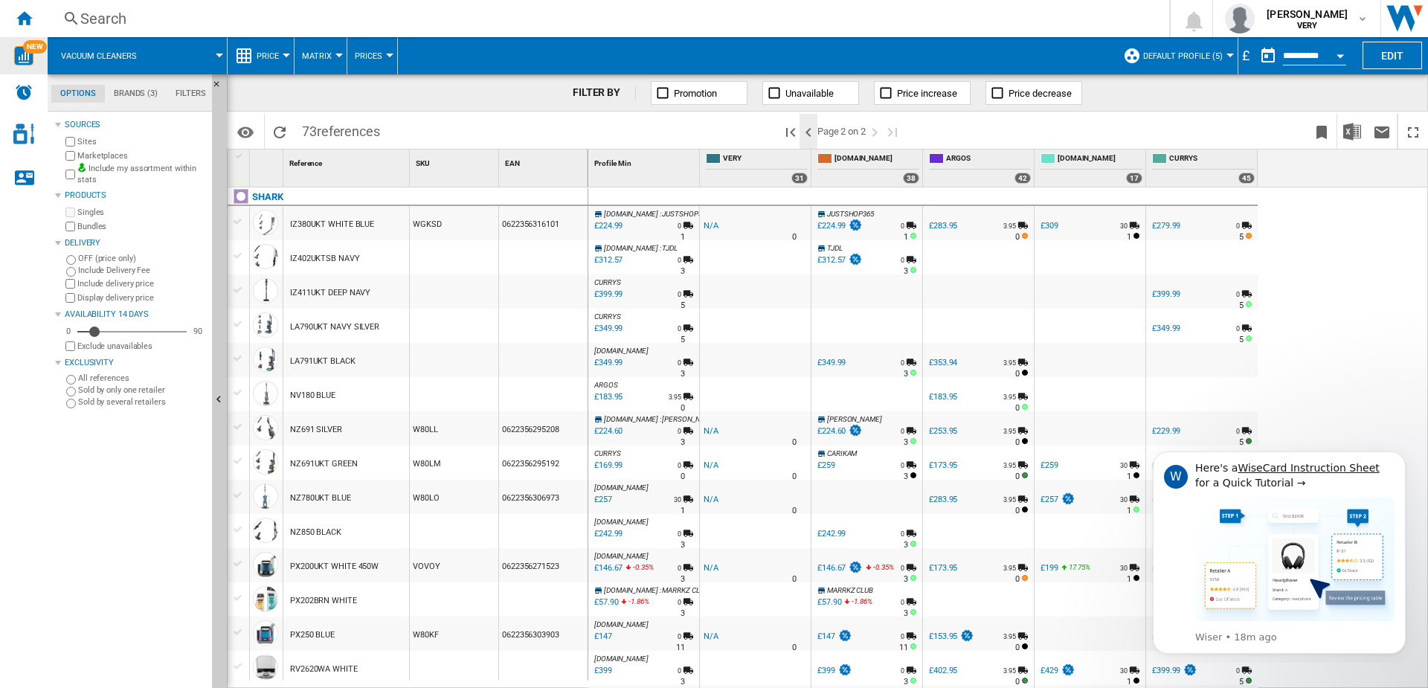
click at [810, 134] on ng-md-icon ">Previous page" at bounding box center [808, 132] width 18 height 18
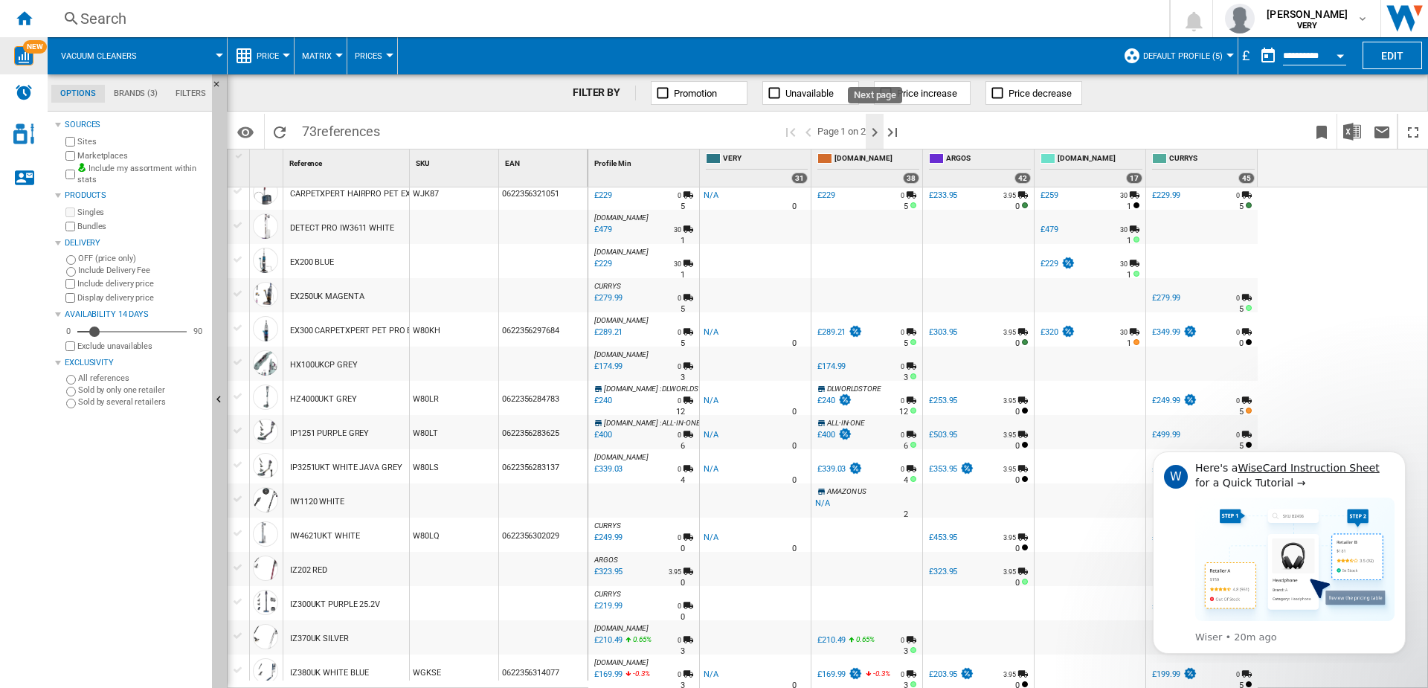
click at [876, 134] on ng-md-icon "Next page" at bounding box center [875, 132] width 18 height 18
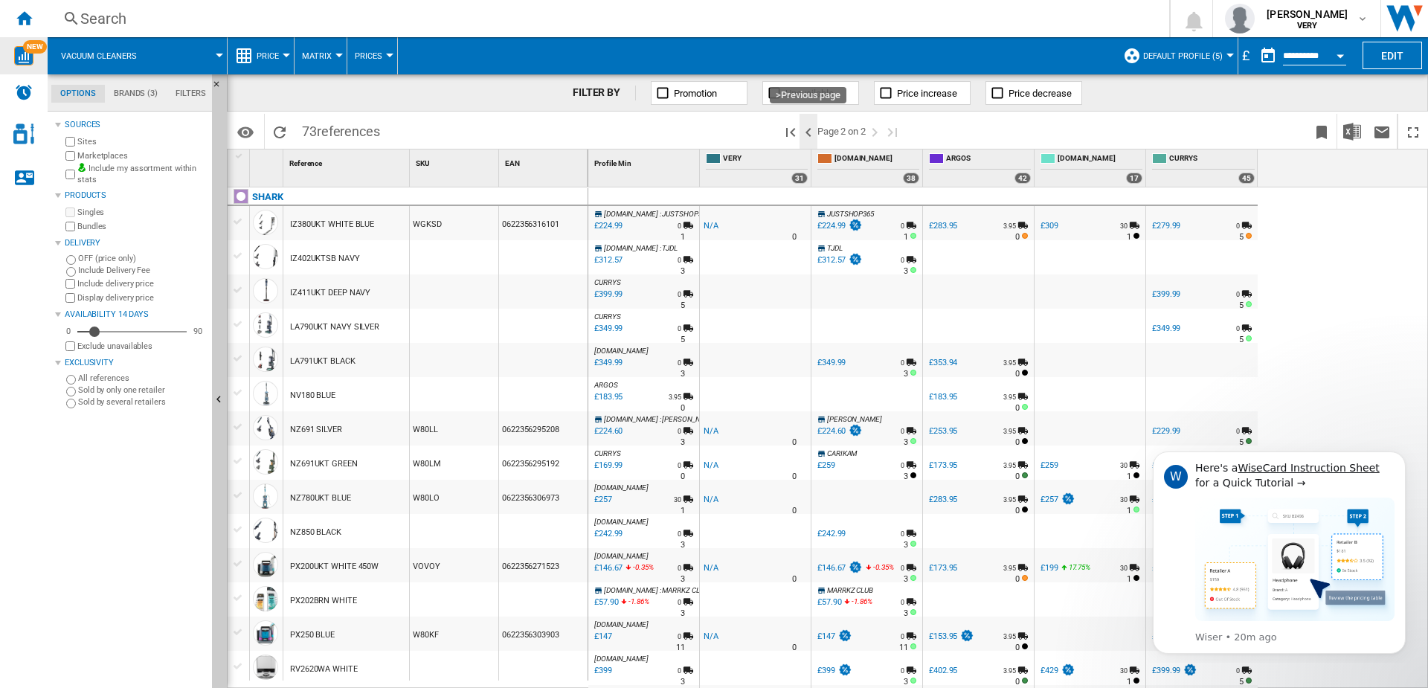
click at [808, 132] on ng-md-icon ">Previous page" at bounding box center [808, 132] width 18 height 18
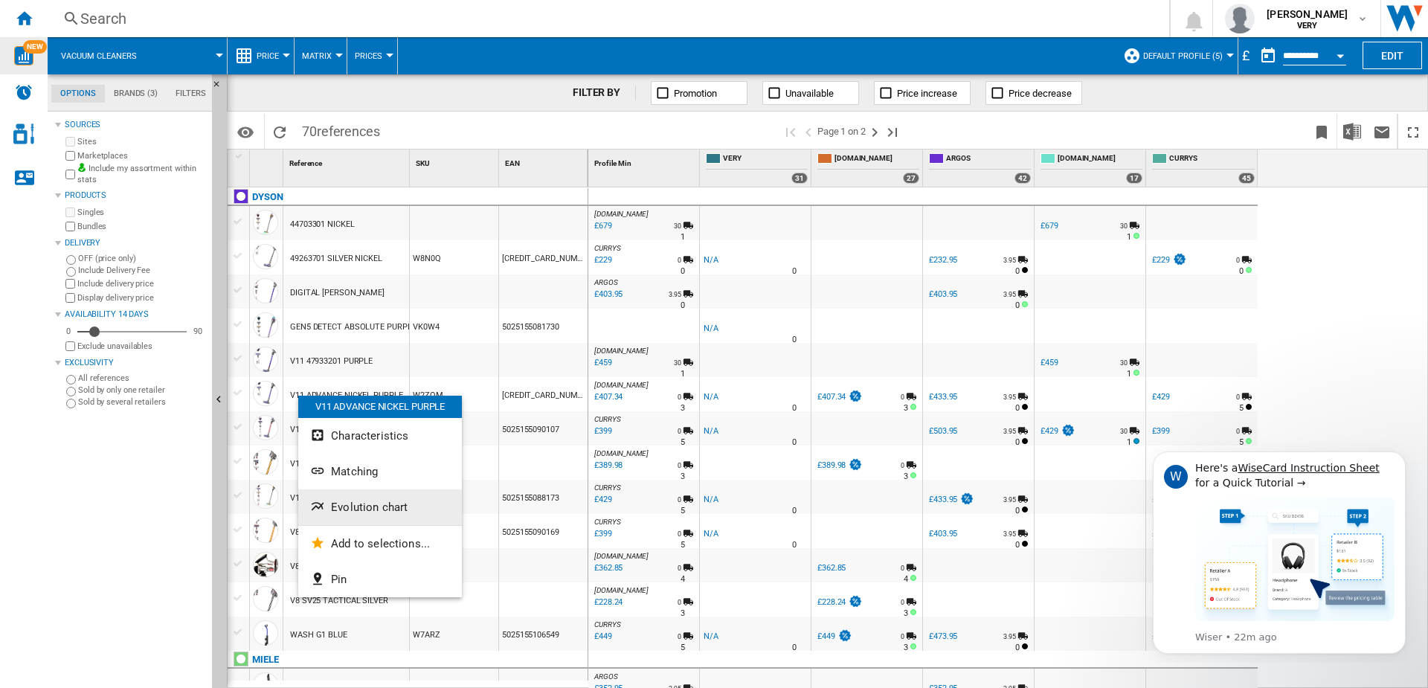
click at [381, 508] on span "Evolution chart" at bounding box center [369, 506] width 77 height 13
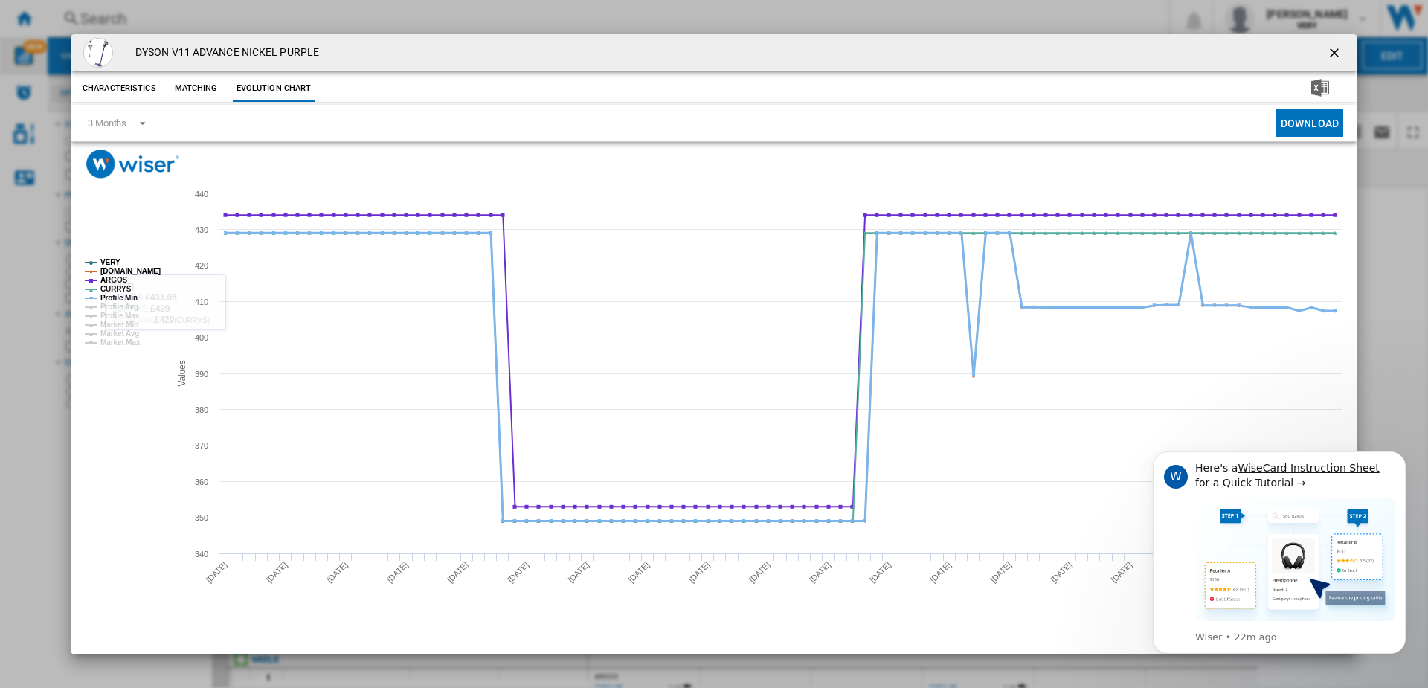
click at [106, 298] on tspan "Profile Min" at bounding box center [118, 298] width 37 height 8
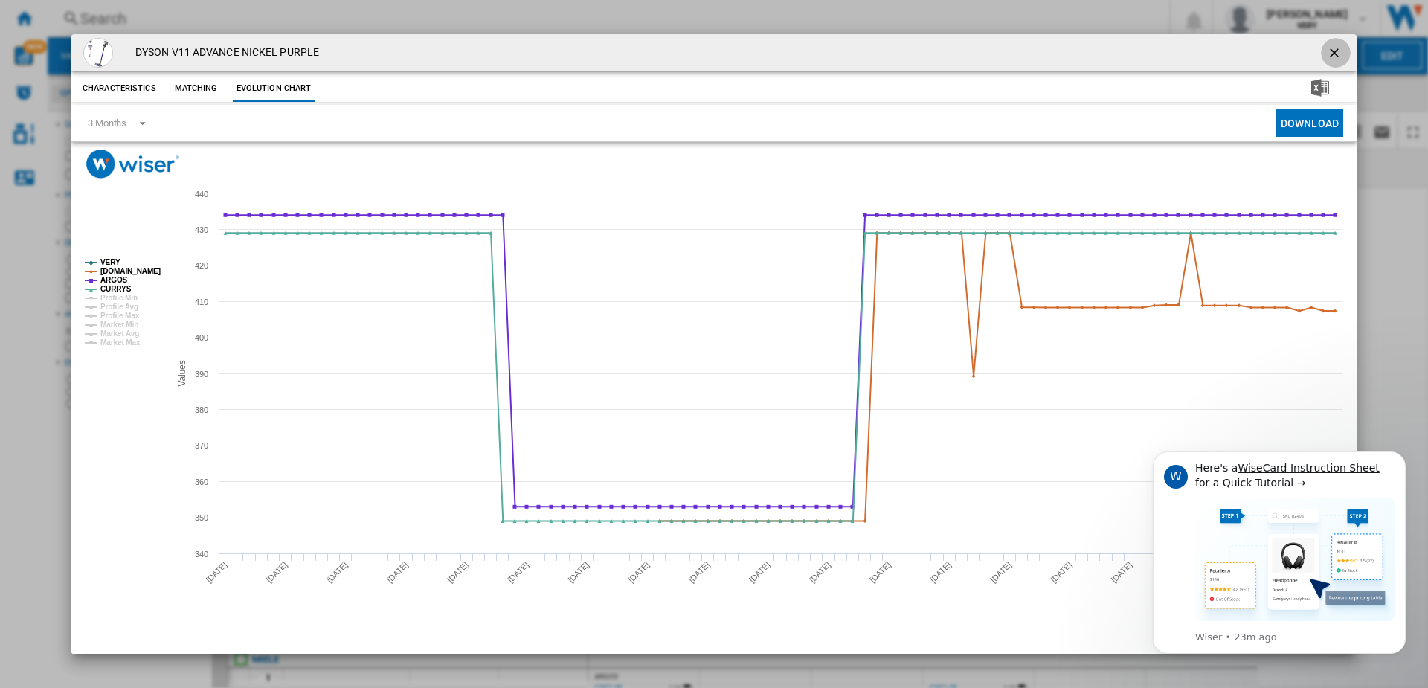
click at [1335, 51] on ng-md-icon "getI18NText('BUTTONS.CLOSE_DIALOG')" at bounding box center [1336, 54] width 18 height 18
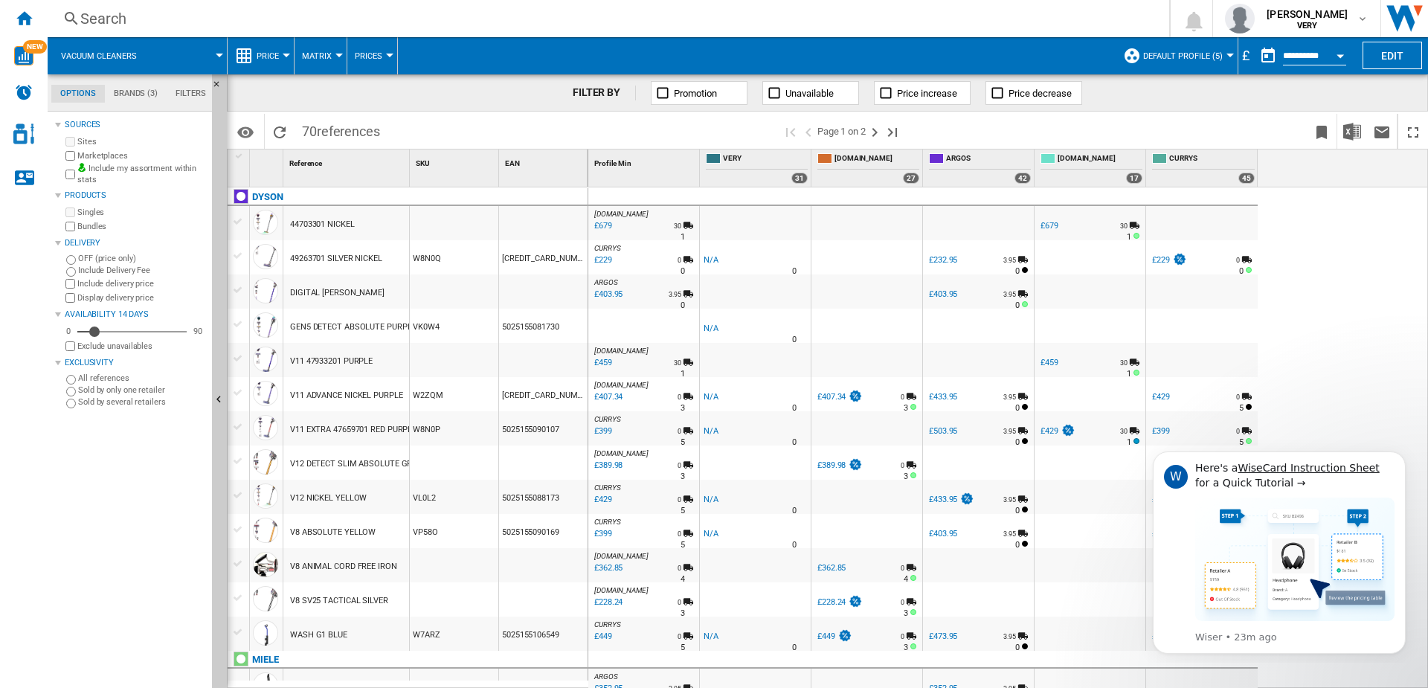
click at [260, 57] on span "Price" at bounding box center [268, 56] width 22 height 10
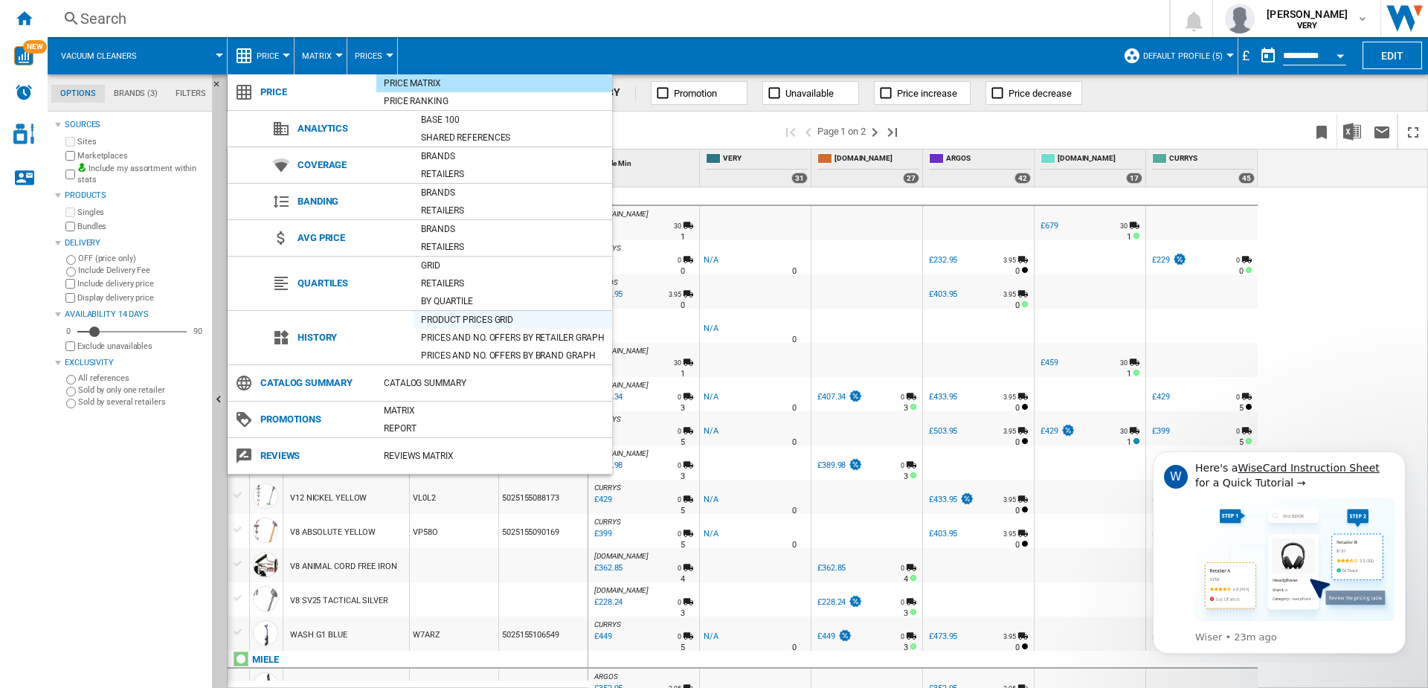
click at [438, 319] on div "Product prices grid" at bounding box center [512, 319] width 199 height 15
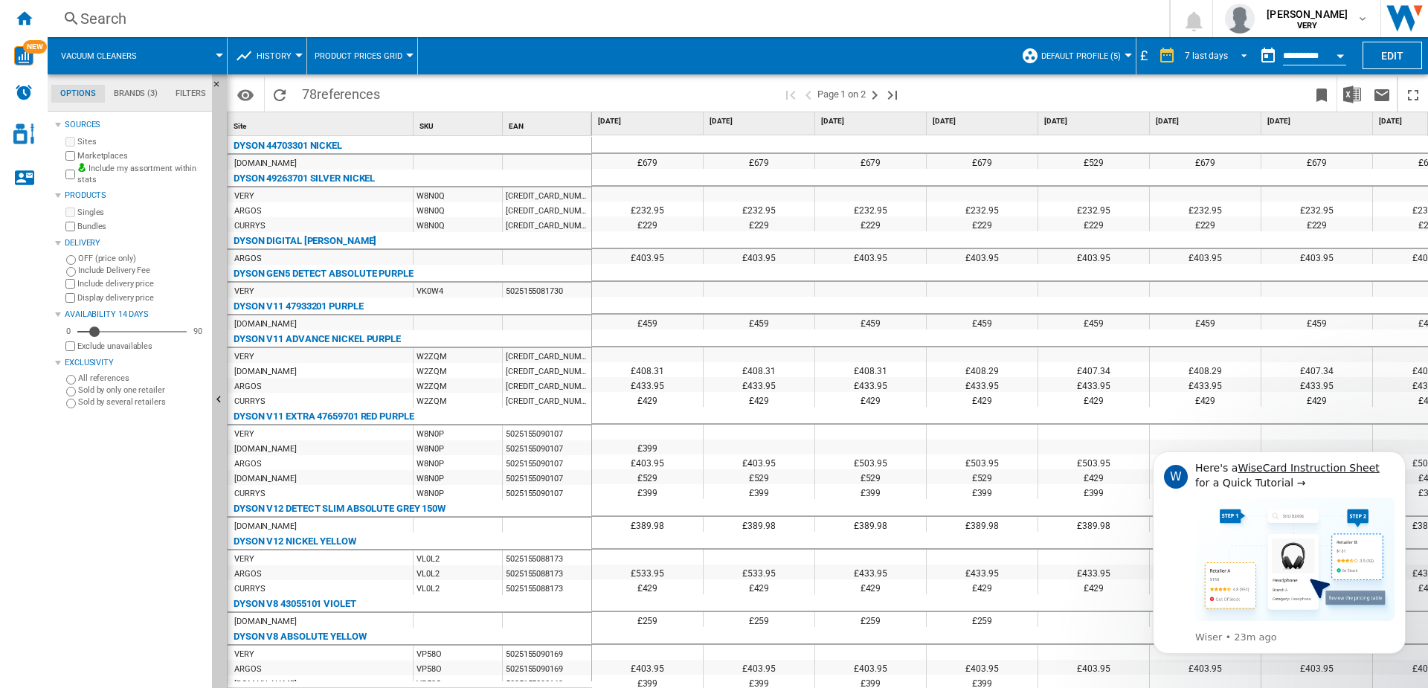
click at [1220, 56] on div "7 last days" at bounding box center [1205, 56] width 43 height 10
click at [1094, 87] on md-backdrop at bounding box center [714, 344] width 1428 height 688
click at [1298, 57] on input "**********" at bounding box center [1314, 57] width 63 height 13
click at [1339, 54] on div "Open calendar" at bounding box center [1339, 56] width 7 height 4
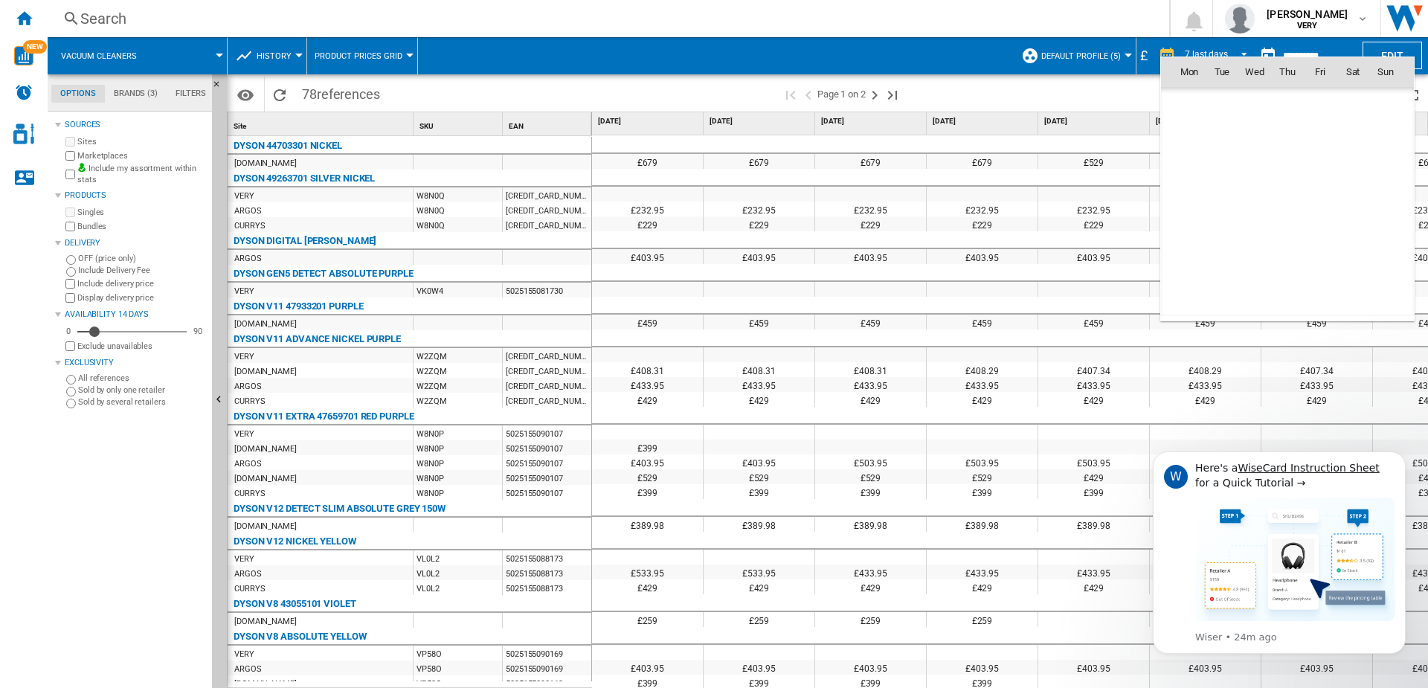
scroll to position [7094, 0]
click at [990, 85] on div at bounding box center [714, 344] width 1428 height 688
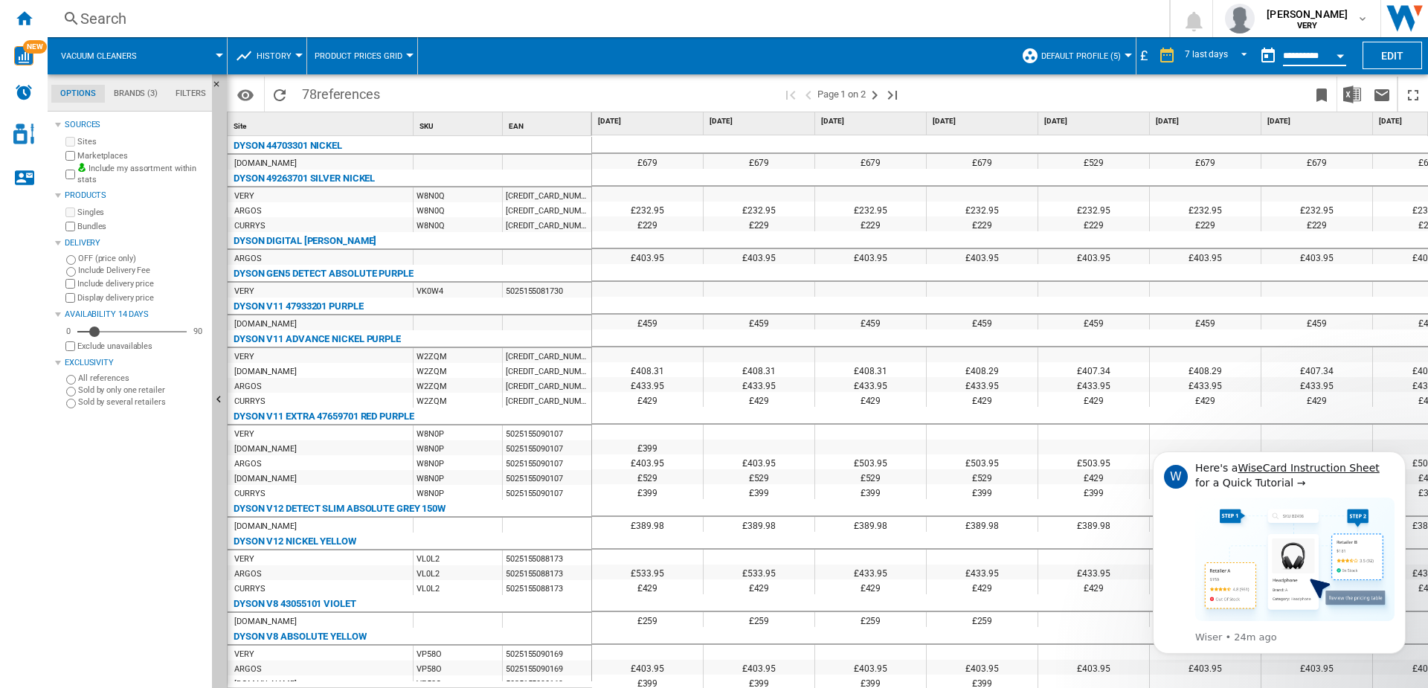
click at [1288, 57] on input "**********" at bounding box center [1314, 57] width 63 height 13
click at [1311, 59] on input "**********" at bounding box center [1314, 57] width 63 height 13
click at [1338, 55] on div "Open calendar" at bounding box center [1339, 56] width 7 height 4
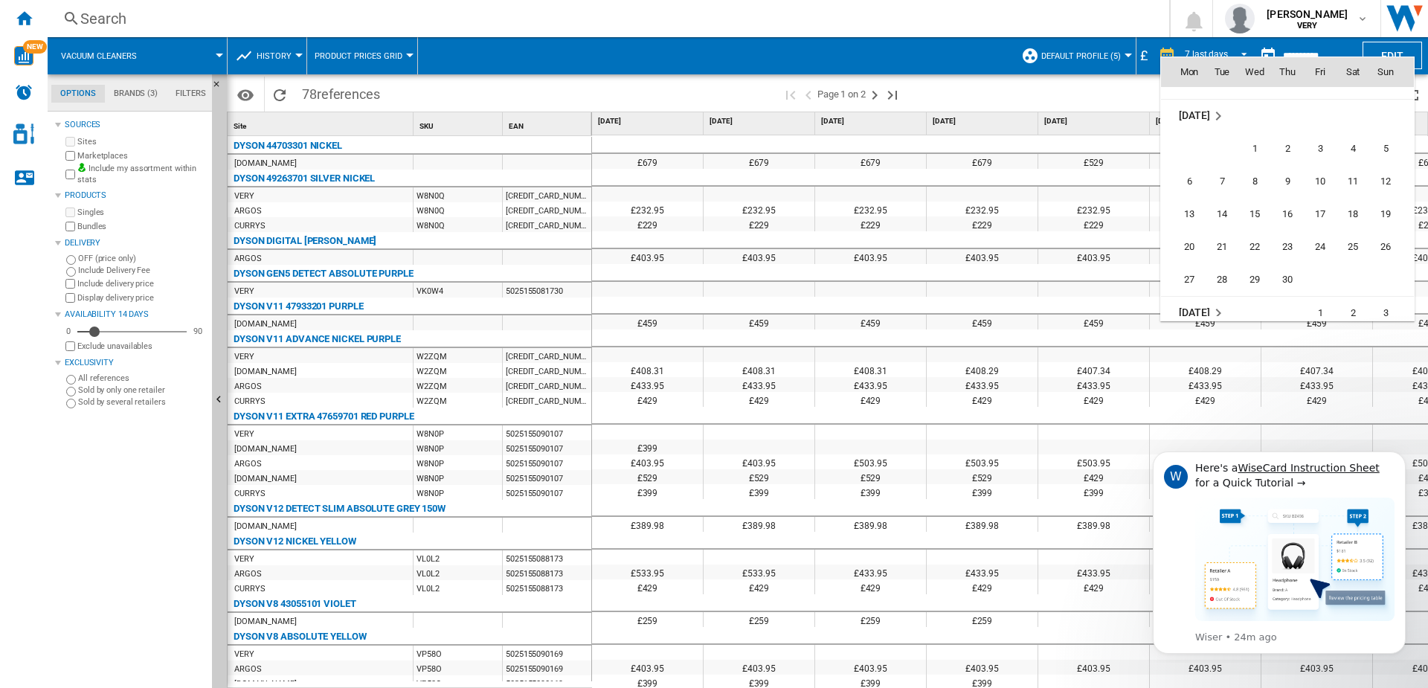
scroll to position [2765, 0]
click at [1087, 96] on div at bounding box center [714, 344] width 1428 height 688
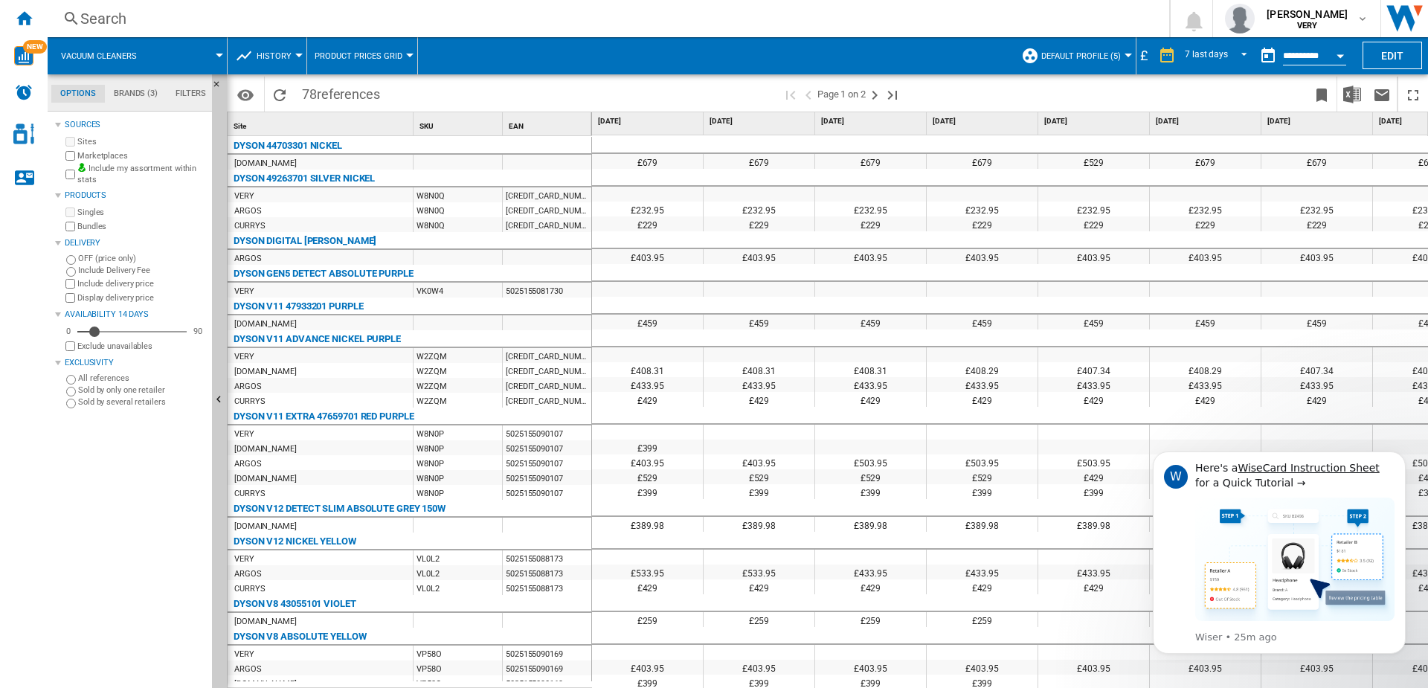
click at [283, 60] on button "History" at bounding box center [278, 55] width 42 height 37
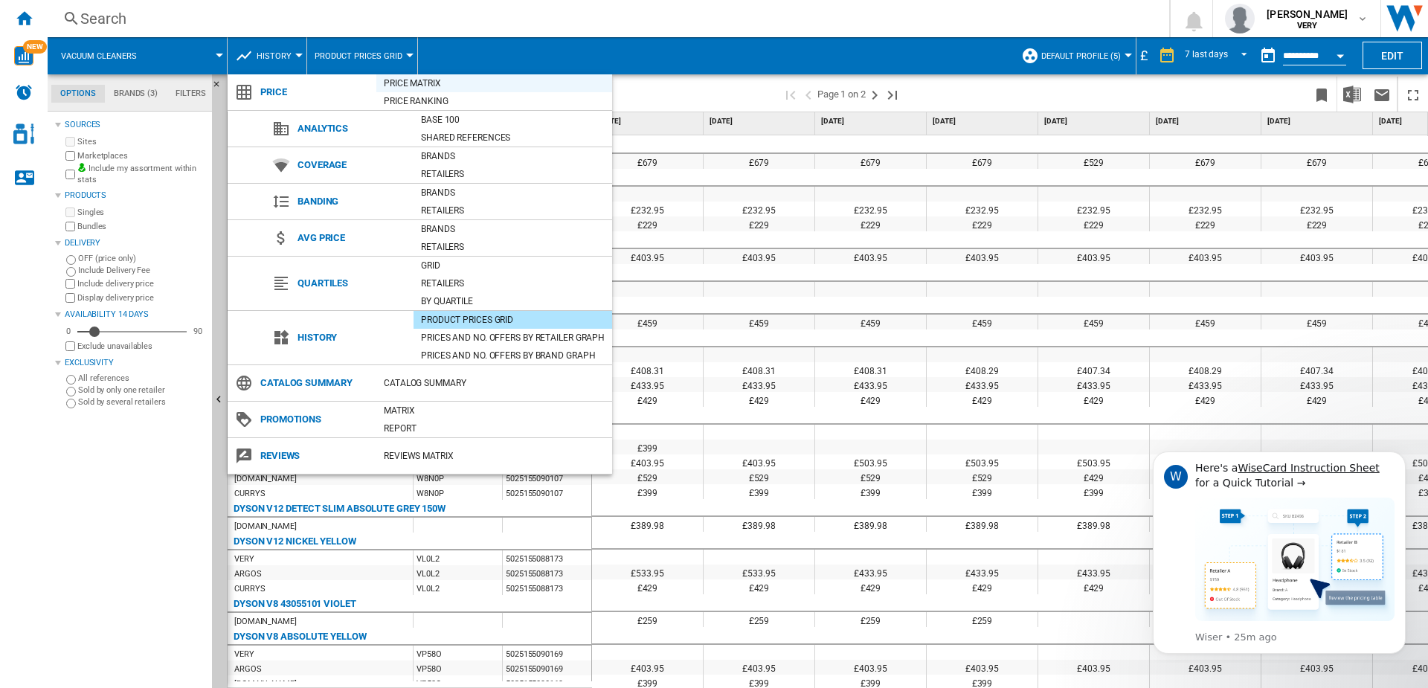
click at [422, 87] on div "Price Matrix" at bounding box center [494, 83] width 236 height 15
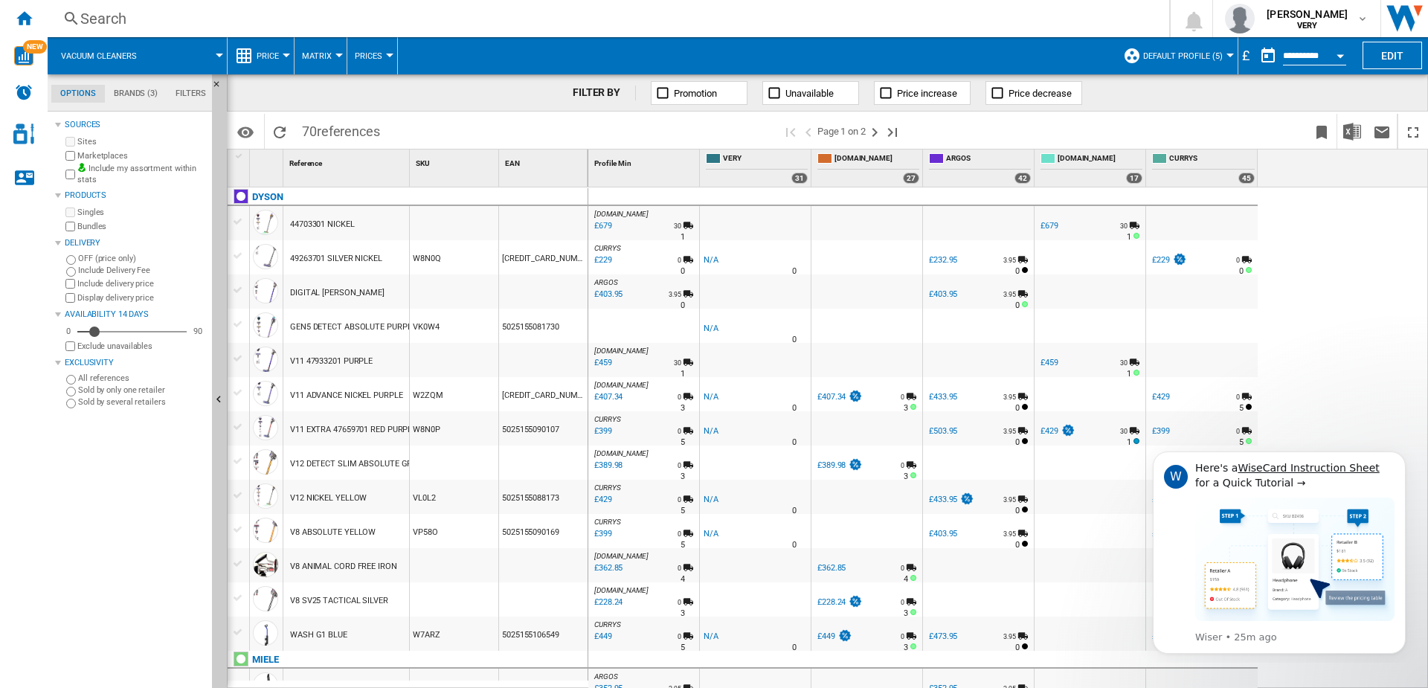
click at [257, 42] on button "Price" at bounding box center [272, 55] width 30 height 37
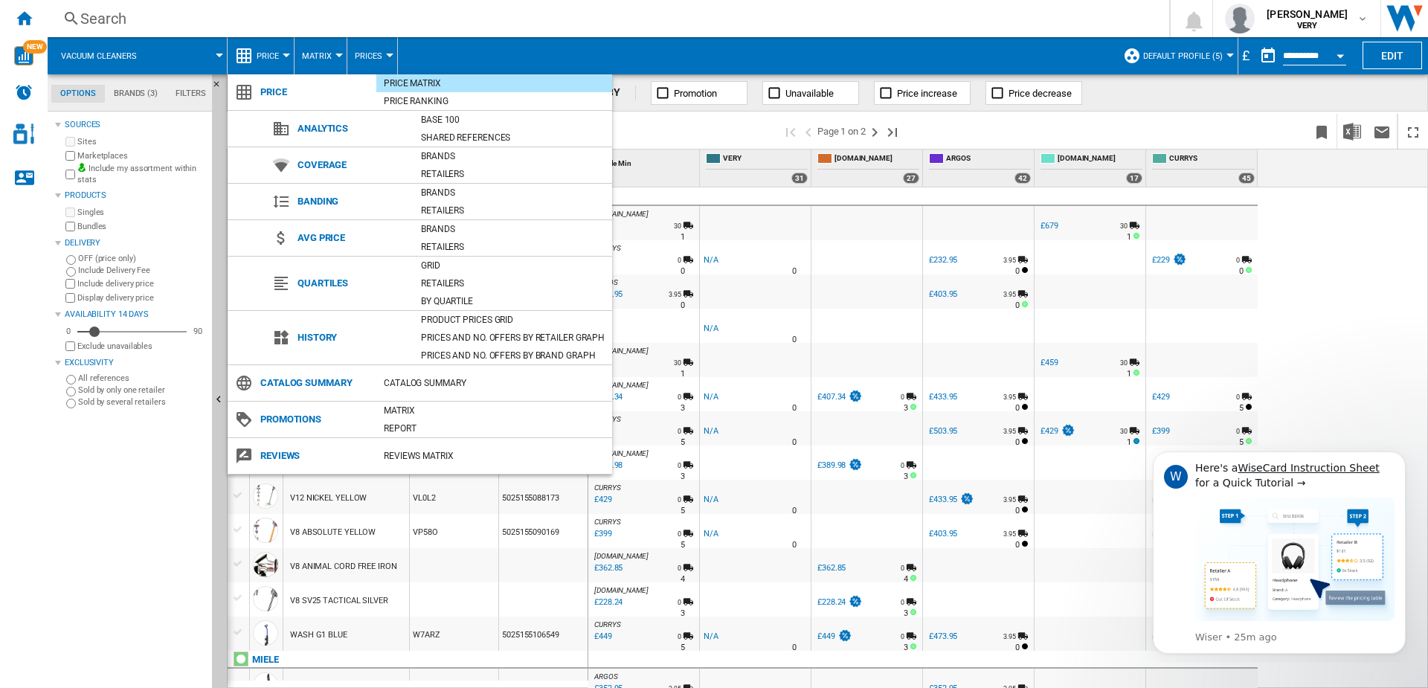
click at [1338, 264] on md-backdrop at bounding box center [714, 344] width 1428 height 688
